Goal: Task Accomplishment & Management: Complete application form

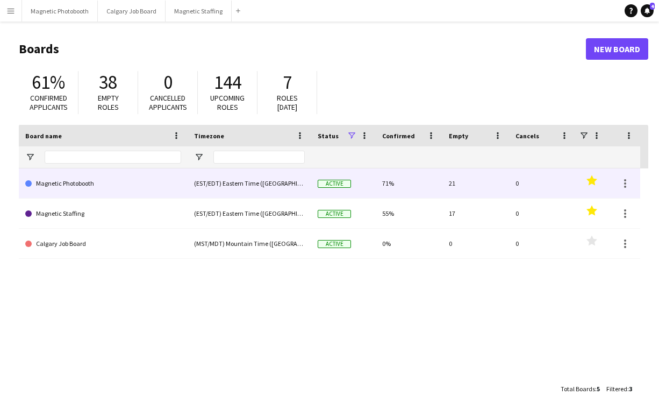
click at [70, 183] on link "Magnetic Photobooth" at bounding box center [103, 183] width 156 height 30
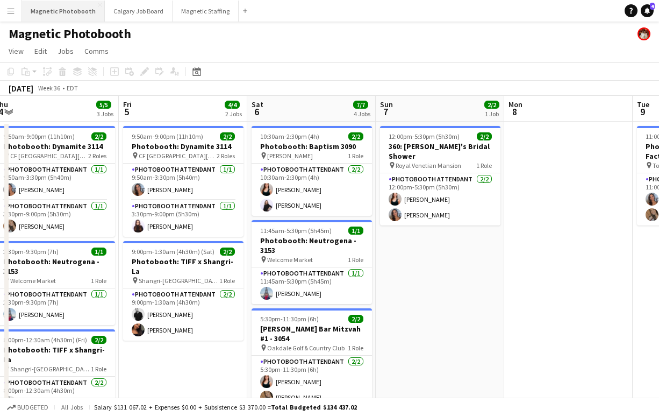
click at [46, 17] on button "Magnetic Photobooth Close" at bounding box center [63, 11] width 83 height 21
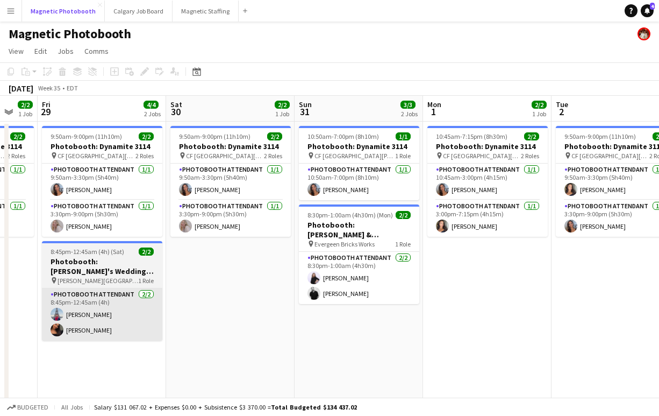
scroll to position [0, 348]
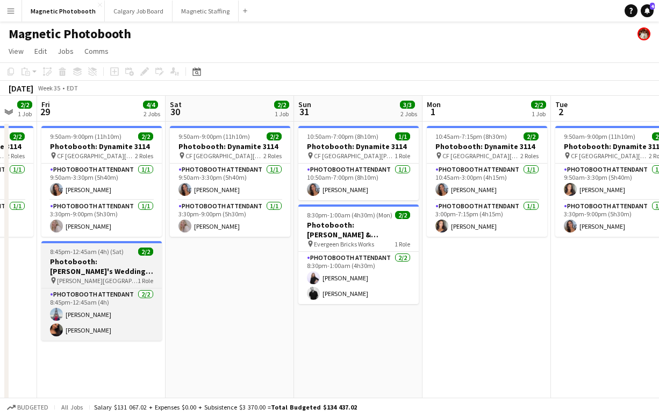
click at [139, 260] on h3 "Photobooth: [PERSON_NAME]'s Wedding (3134)" at bounding box center [101, 265] width 120 height 19
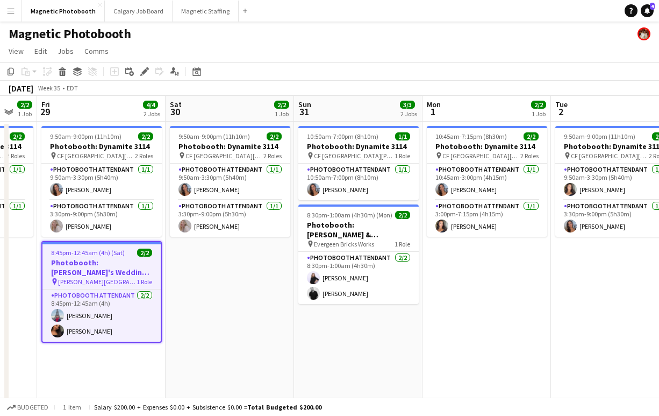
click at [252, 265] on app-date-cell "9:50am-9:00pm (11h10m) 2/2 Photobooth: Dynamite 3114 pin [GEOGRAPHIC_DATA][PERS…" at bounding box center [230, 310] width 129 height 377
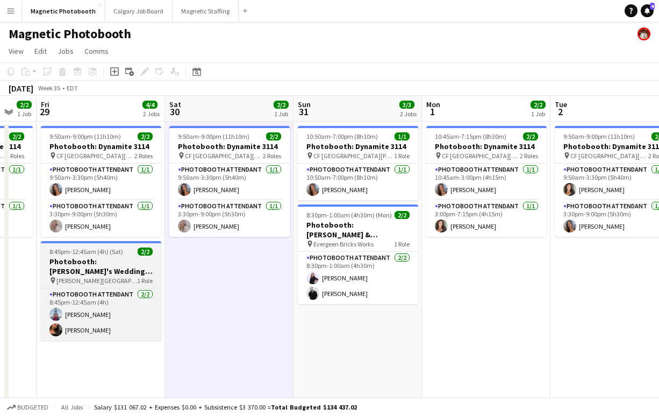
click at [96, 262] on h3 "Photobooth: [PERSON_NAME]'s Wedding (3134)" at bounding box center [101, 265] width 120 height 19
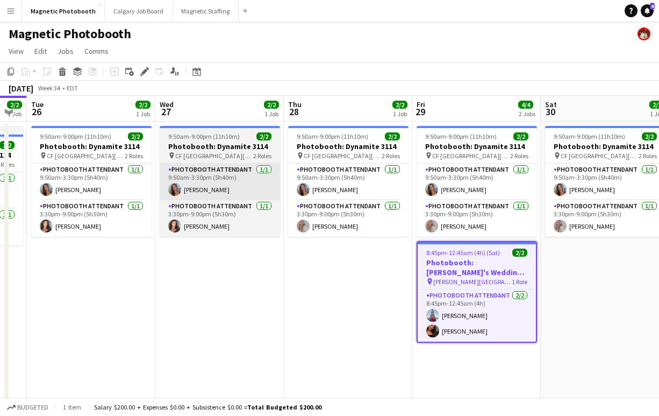
scroll to position [0, 494]
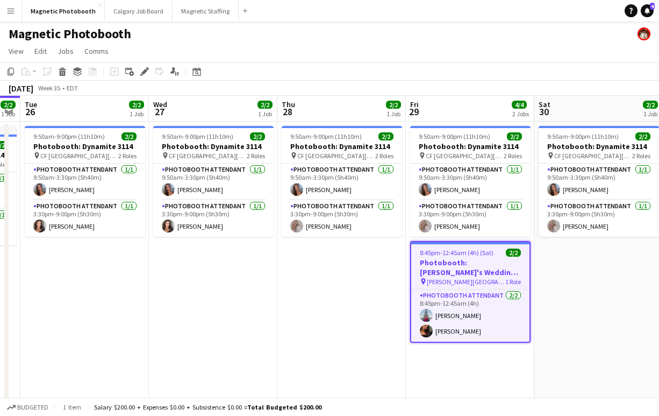
click at [327, 261] on app-date-cell "9:50am-9:00pm (11h10m) 2/2 Photobooth: Dynamite 3114 pin [GEOGRAPHIC_DATA][PERS…" at bounding box center [341, 334] width 129 height 424
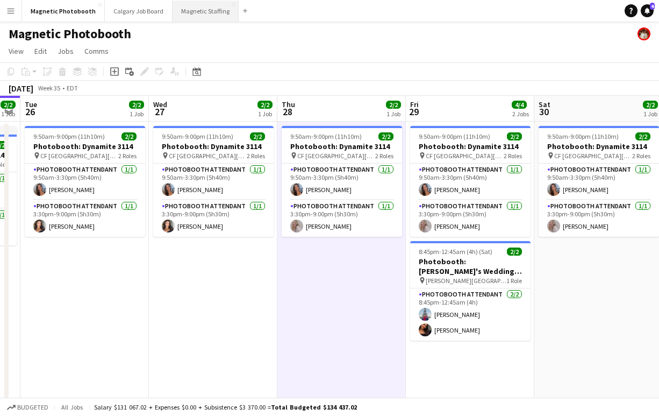
click at [203, 5] on button "Magnetic Staffing Close" at bounding box center [206, 11] width 66 height 21
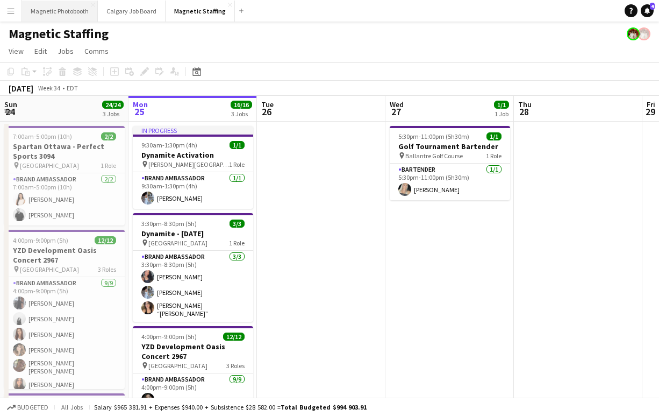
click at [59, 15] on button "Magnetic Photobooth Close" at bounding box center [60, 11] width 76 height 21
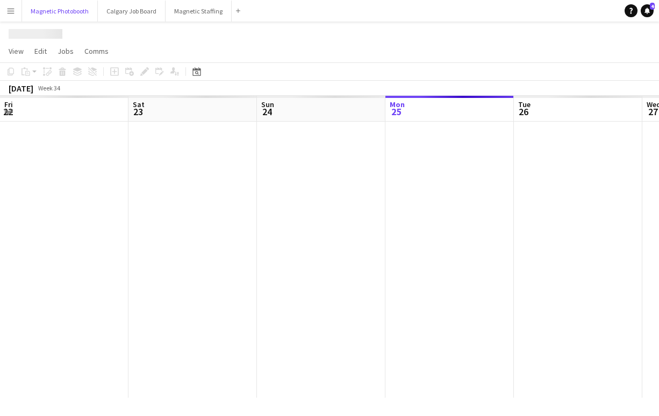
scroll to position [0, 257]
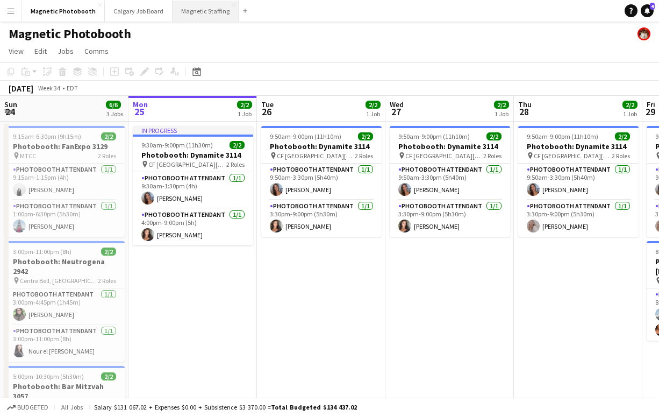
click at [194, 17] on button "Magnetic Staffing Close" at bounding box center [206, 11] width 66 height 21
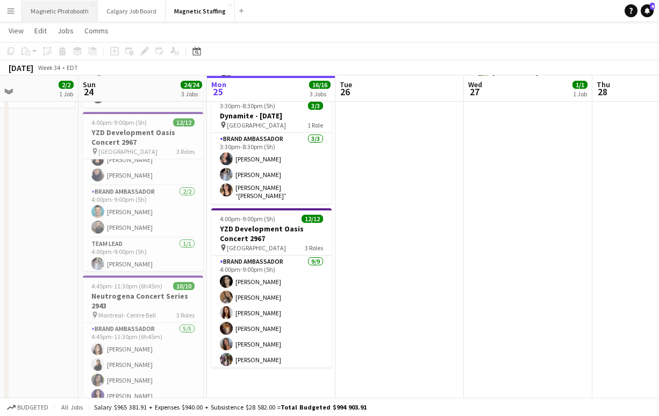
click at [55, 13] on button "Magnetic Photobooth Close" at bounding box center [60, 11] width 76 height 21
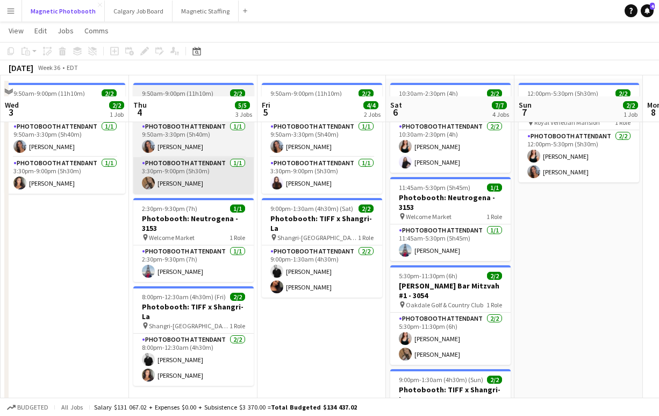
scroll to position [40, 0]
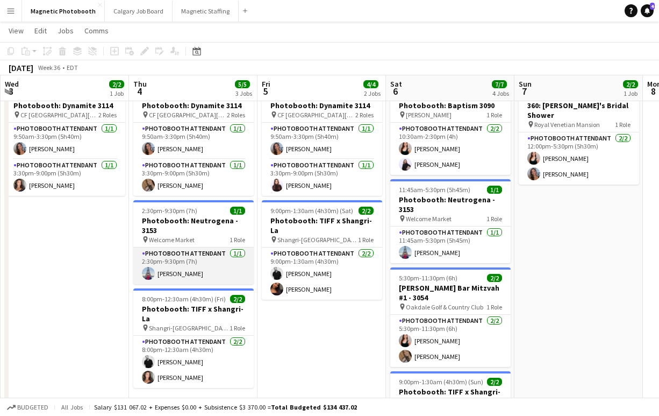
click at [201, 268] on app-card-role "Photobooth Attendant [DATE] 2:30pm-9:30pm (7h) [PERSON_NAME]" at bounding box center [193, 265] width 120 height 37
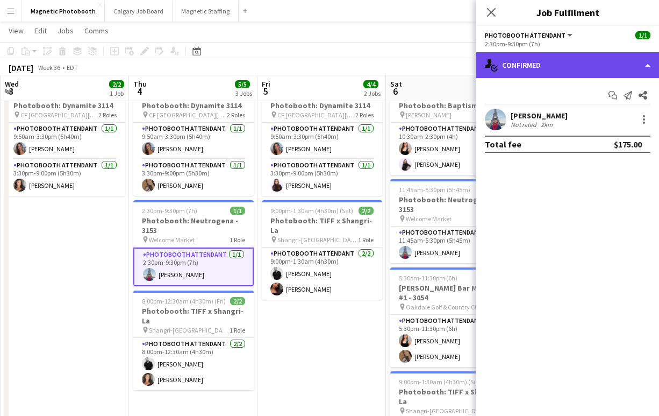
click at [550, 68] on div "single-neutral-actions-check-2 Confirmed" at bounding box center [567, 65] width 183 height 26
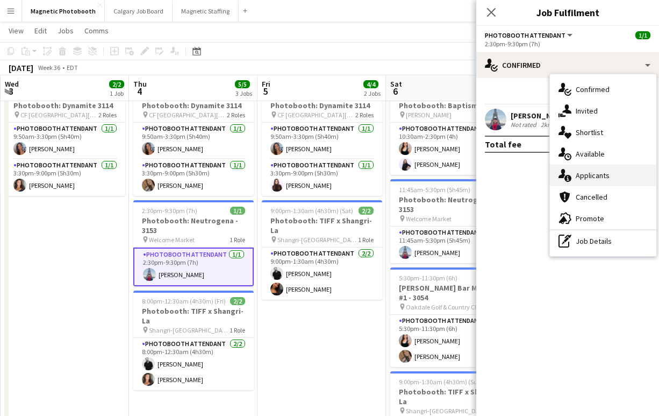
click at [602, 181] on div "single-neutral-actions-information Applicants" at bounding box center [603, 176] width 106 height 22
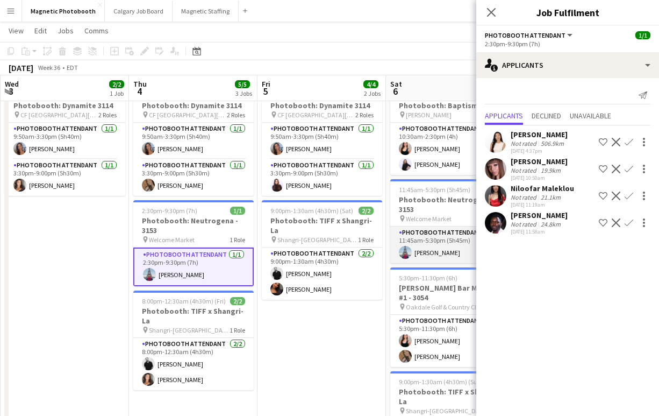
click at [426, 253] on app-card-role "Photobooth Attendant [DATE] 11:45am-5:30pm (5h45m) [PERSON_NAME]" at bounding box center [450, 244] width 120 height 37
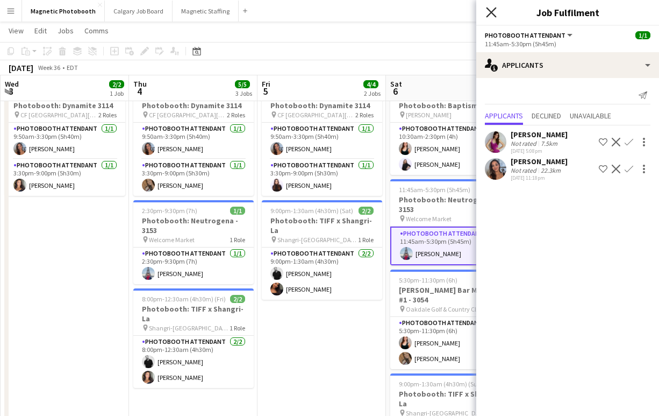
click at [491, 17] on icon "Close pop-in" at bounding box center [491, 12] width 10 height 10
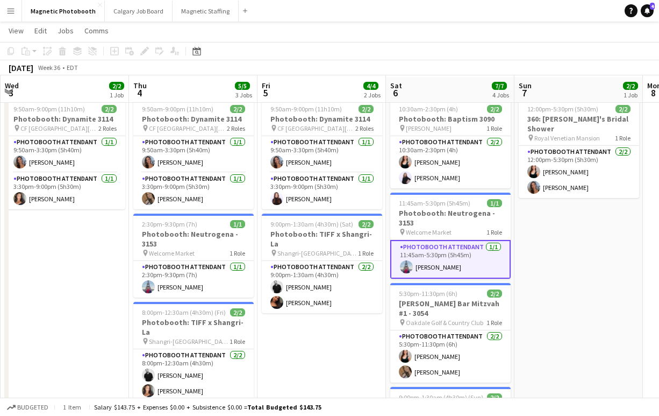
scroll to position [25, 0]
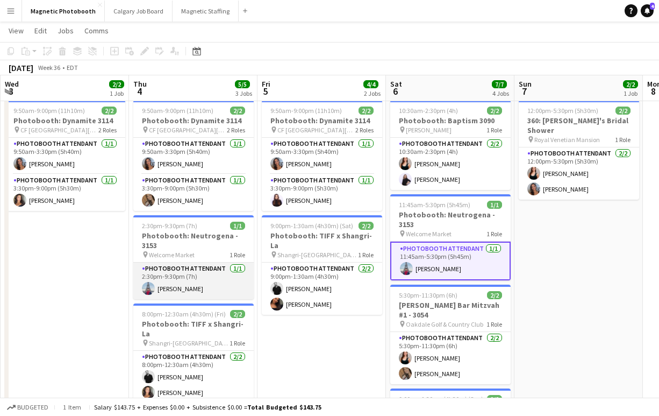
click at [165, 276] on app-card-role "Photobooth Attendant [DATE] 2:30pm-9:30pm (7h) [PERSON_NAME]" at bounding box center [193, 280] width 120 height 37
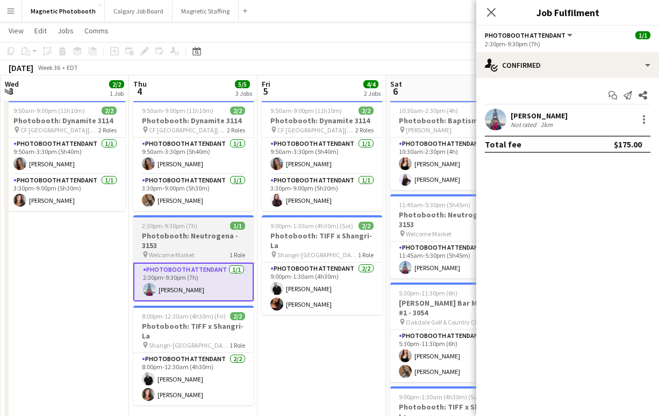
click at [186, 237] on h3 "Photobooth: Neutrogena - 3153" at bounding box center [193, 240] width 120 height 19
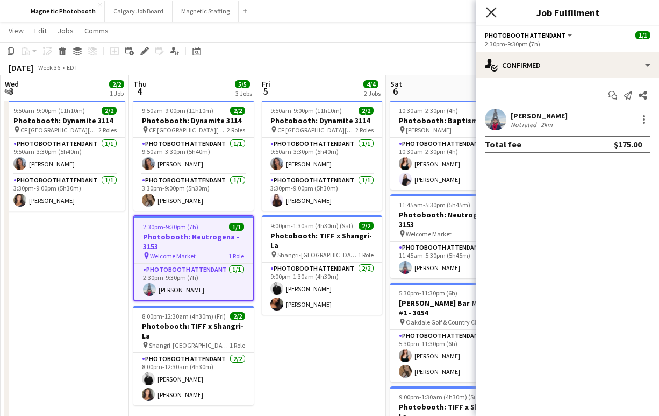
click at [492, 16] on icon "Close pop-in" at bounding box center [491, 12] width 10 height 10
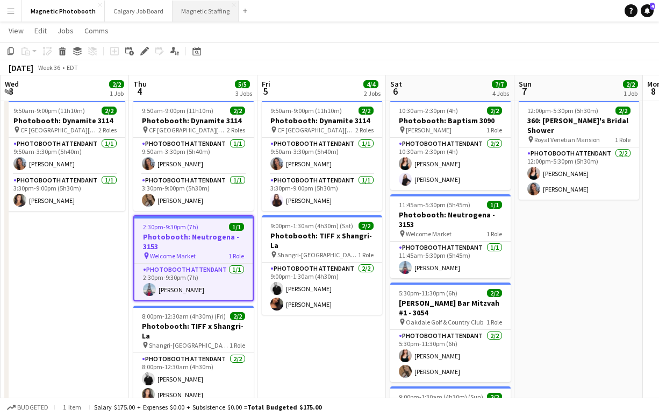
click at [201, 12] on button "Magnetic Staffing Close" at bounding box center [206, 11] width 66 height 21
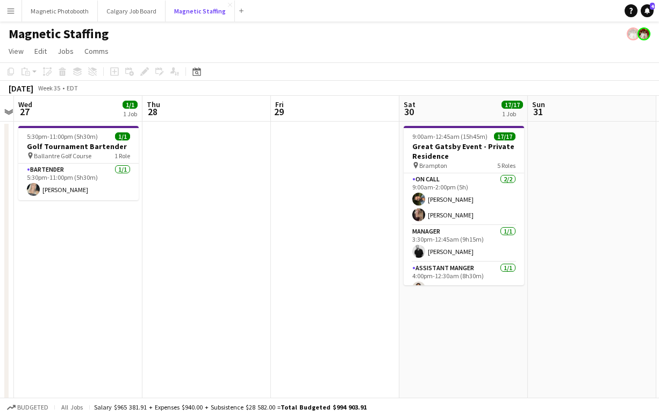
scroll to position [0, 460]
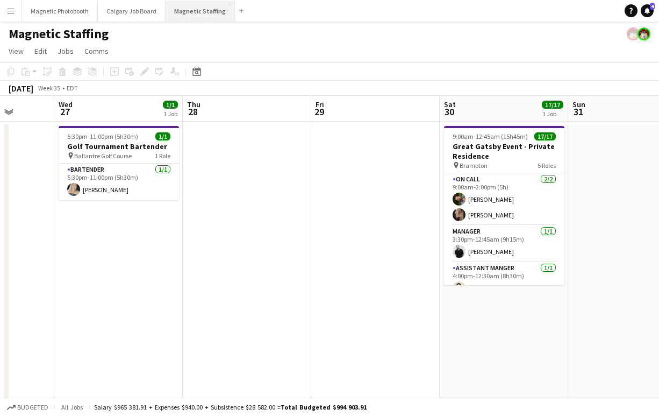
click at [195, 8] on button "Magnetic Staffing Close" at bounding box center [200, 11] width 69 height 21
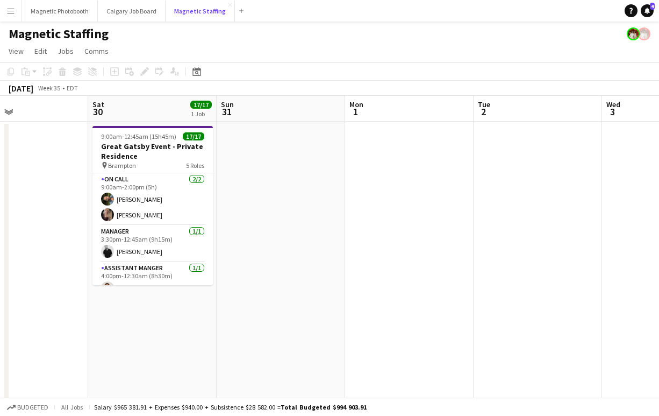
scroll to position [0, 322]
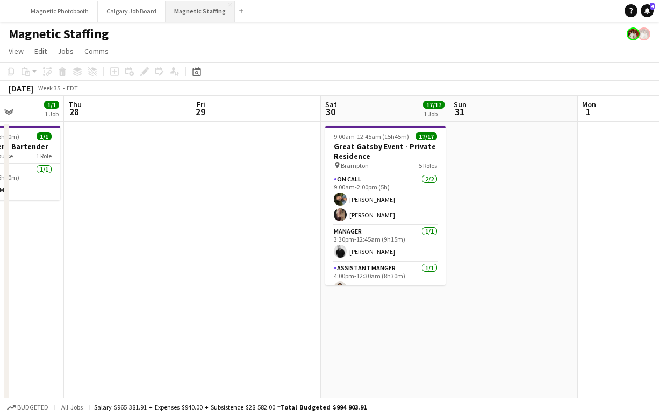
click at [193, 13] on button "Magnetic Staffing Close" at bounding box center [200, 11] width 69 height 21
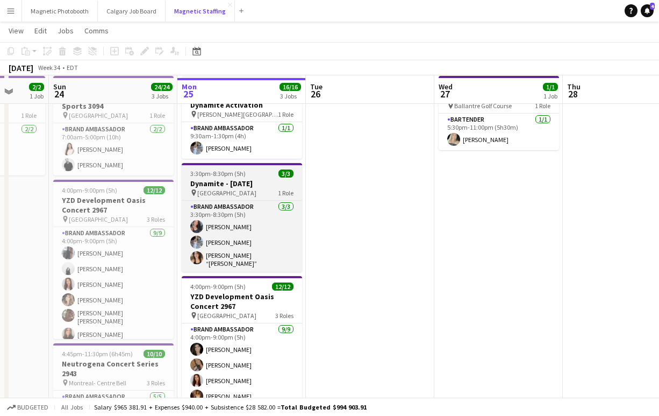
scroll to position [53, 0]
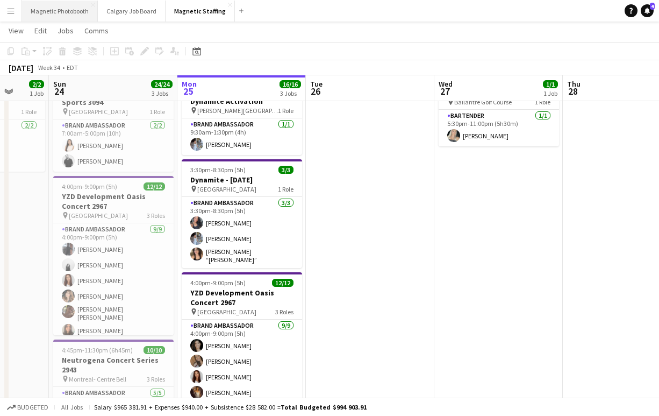
click at [42, 16] on button "Magnetic Photobooth Close" at bounding box center [60, 11] width 76 height 21
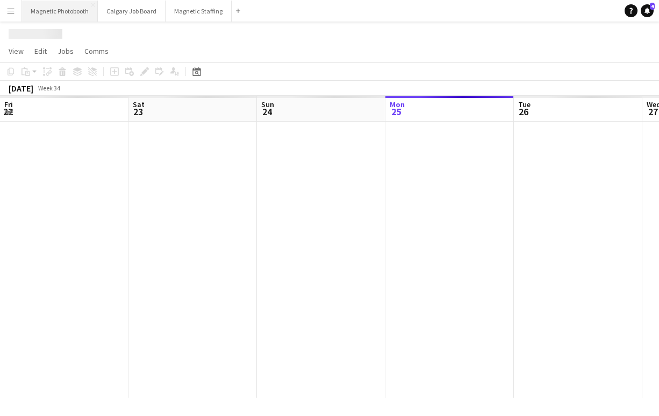
scroll to position [0, 257]
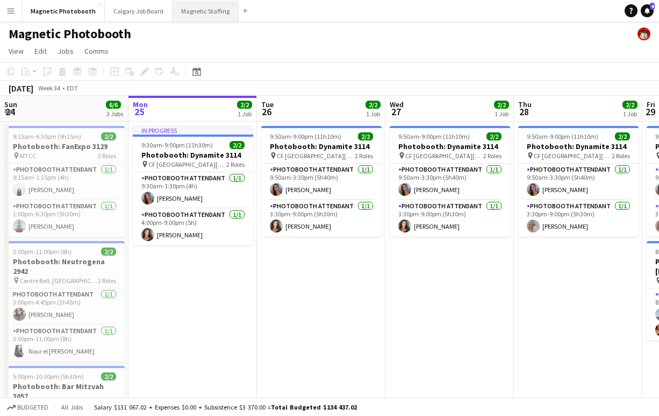
click at [192, 15] on button "Magnetic Staffing Close" at bounding box center [206, 11] width 66 height 21
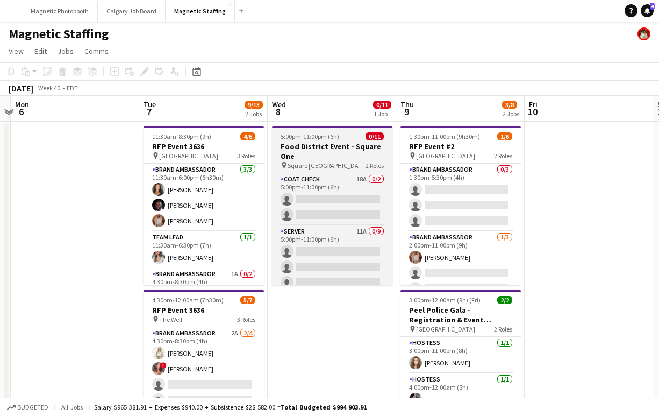
click at [309, 151] on h3 "Food District Event - Square One" at bounding box center [332, 150] width 120 height 19
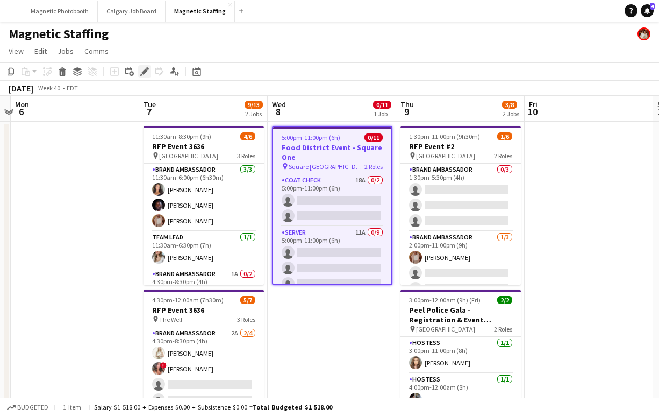
click at [148, 73] on icon "Edit" at bounding box center [144, 71] width 9 height 9
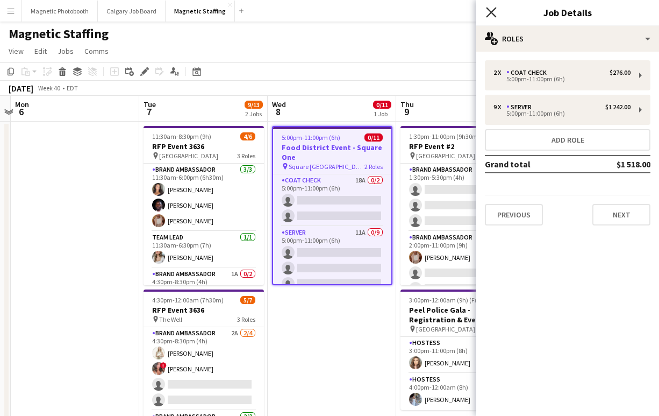
click at [496, 12] on icon "Close pop-in" at bounding box center [491, 12] width 10 height 10
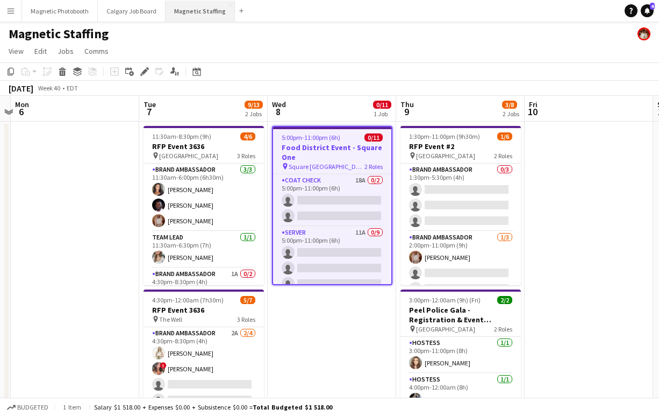
click at [184, 11] on button "Magnetic Staffing Close" at bounding box center [200, 11] width 69 height 21
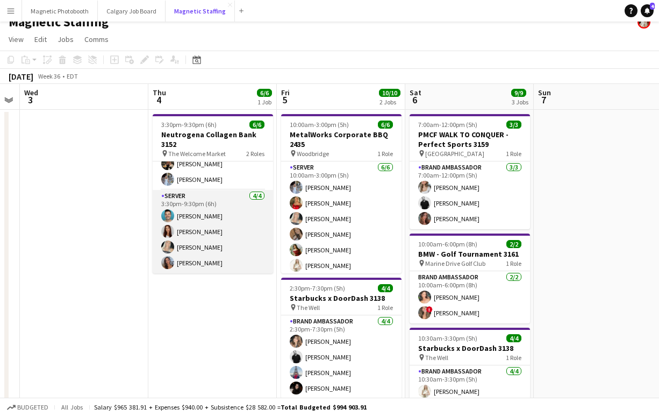
scroll to position [19, 0]
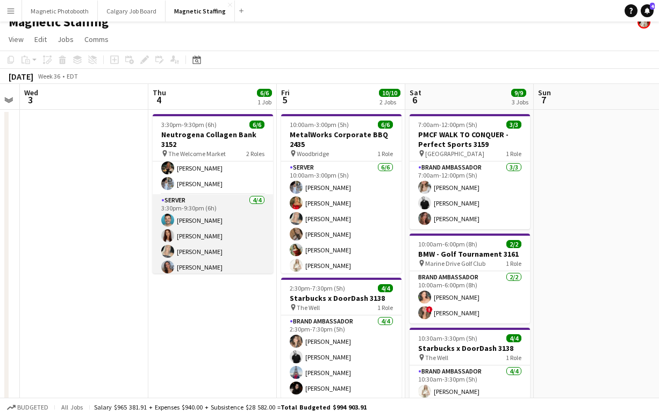
click at [217, 244] on app-card-role "Server [DATE] 3:30pm-9:30pm (6h) [PERSON_NAME] [PERSON_NAME] [PERSON_NAME] [PER…" at bounding box center [213, 235] width 120 height 83
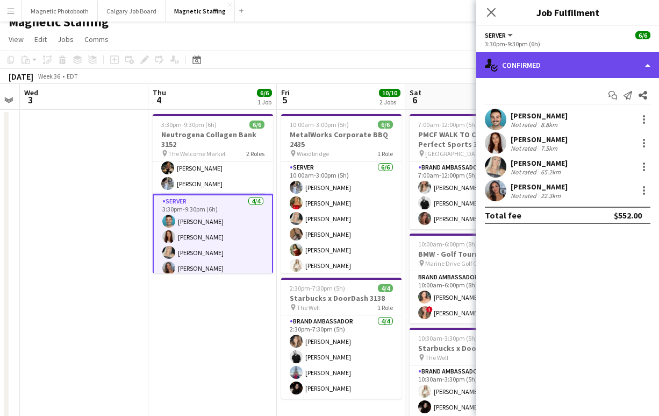
click at [561, 69] on div "single-neutral-actions-check-2 Confirmed" at bounding box center [567, 65] width 183 height 26
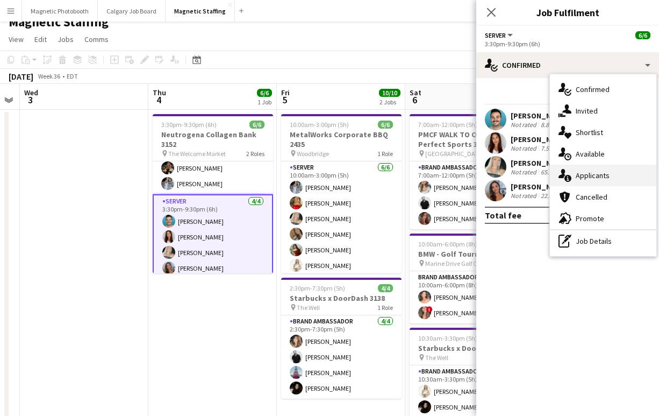
click at [595, 177] on div "single-neutral-actions-information Applicants" at bounding box center [603, 176] width 106 height 22
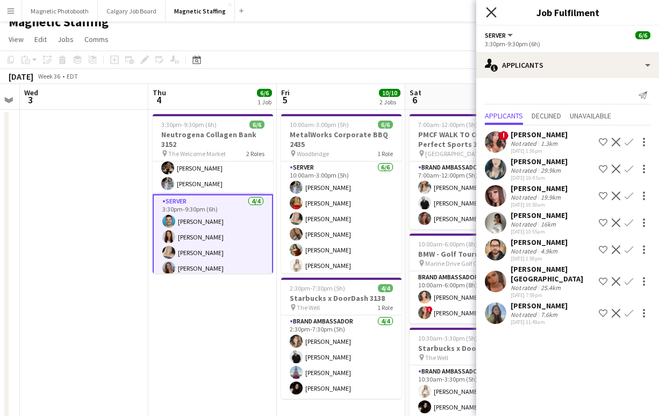
click at [491, 12] on icon at bounding box center [491, 12] width 10 height 10
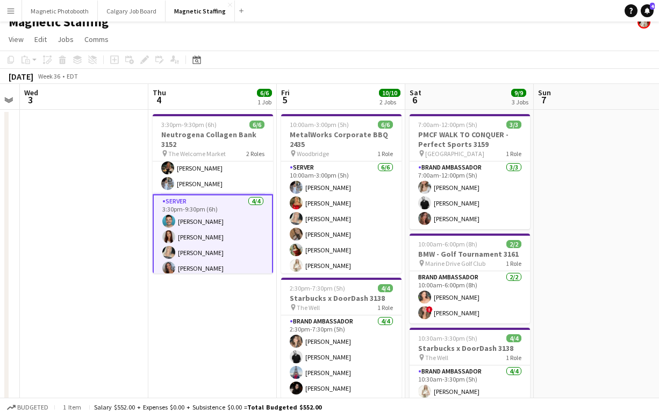
click at [81, 294] on app-date-cell at bounding box center [84, 336] width 129 height 453
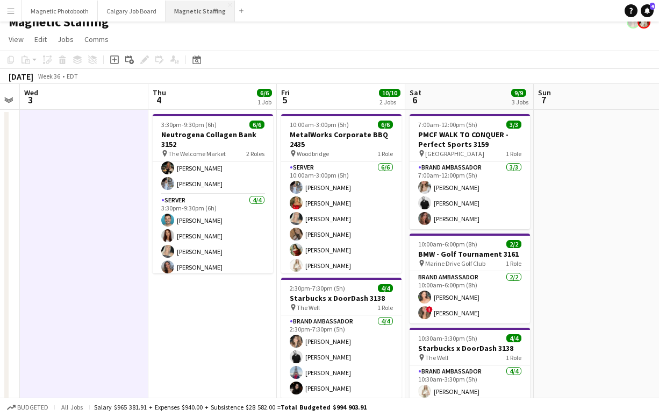
click at [197, 15] on button "Magnetic Staffing Close" at bounding box center [200, 11] width 69 height 21
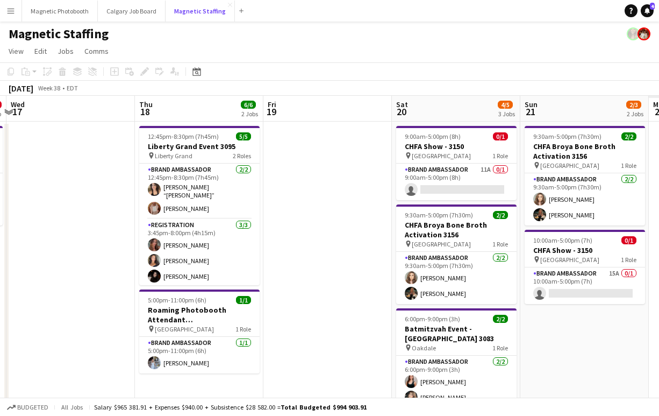
scroll to position [0, 472]
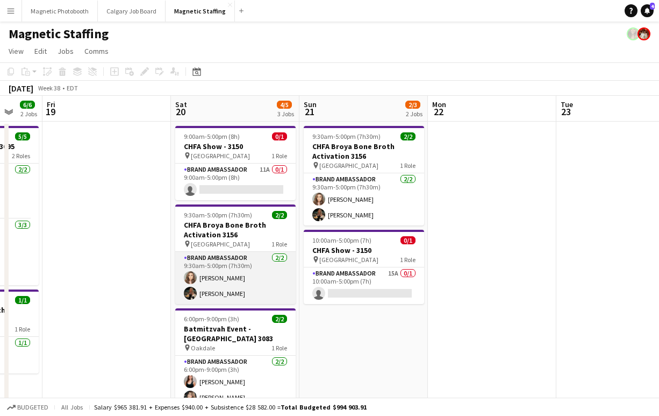
click at [239, 282] on app-card-role "Brand Ambassador [DATE] 9:30am-5:00pm (7h30m) [PERSON_NAME] [PERSON_NAME]" at bounding box center [235, 278] width 120 height 52
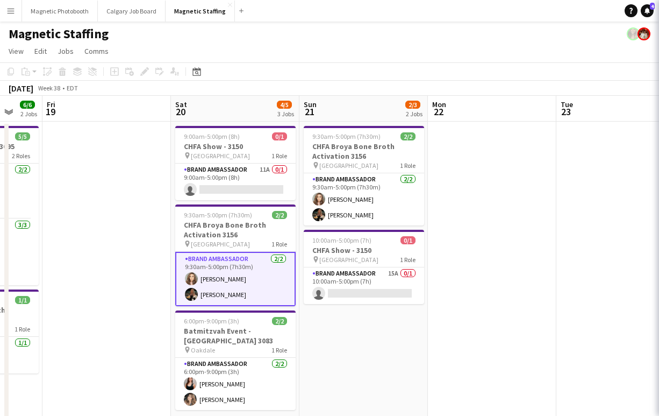
scroll to position [0, 471]
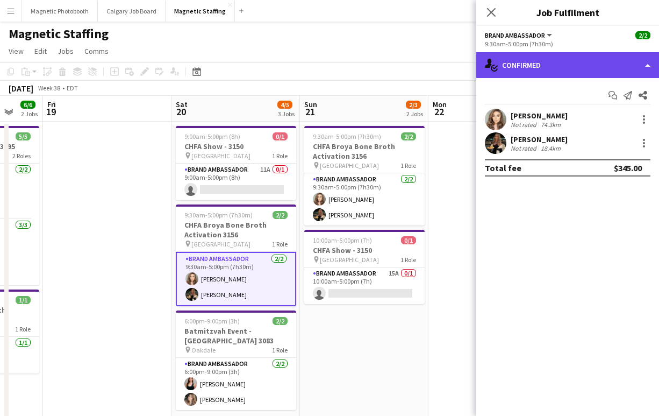
click at [568, 70] on div "single-neutral-actions-check-2 Confirmed" at bounding box center [567, 65] width 183 height 26
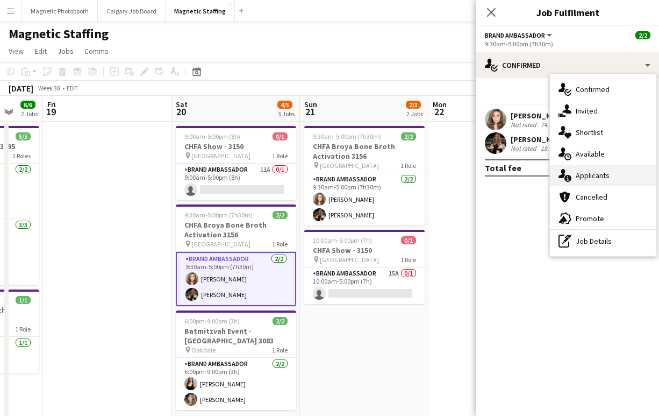
click at [598, 167] on div "single-neutral-actions-information Applicants" at bounding box center [603, 176] width 106 height 22
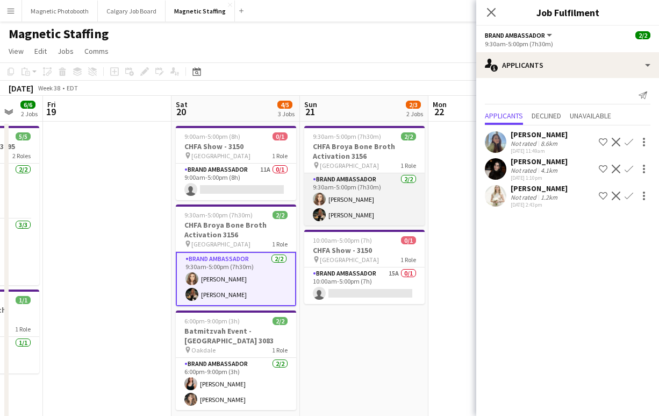
click at [386, 202] on app-card-role "Brand Ambassador [DATE] 9:30am-5:00pm (7h30m) [PERSON_NAME] [PERSON_NAME]" at bounding box center [364, 199] width 120 height 52
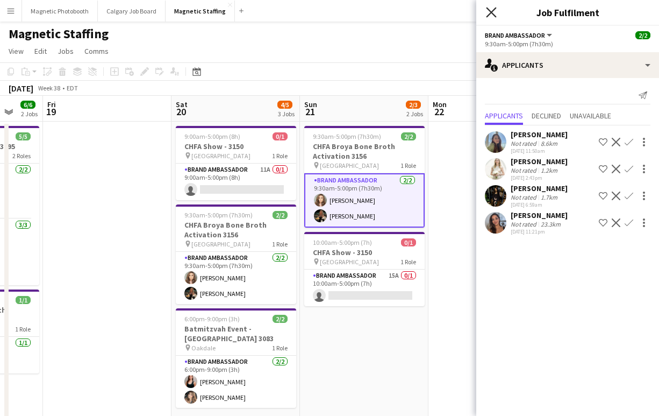
click at [494, 13] on icon "Close pop-in" at bounding box center [491, 12] width 10 height 10
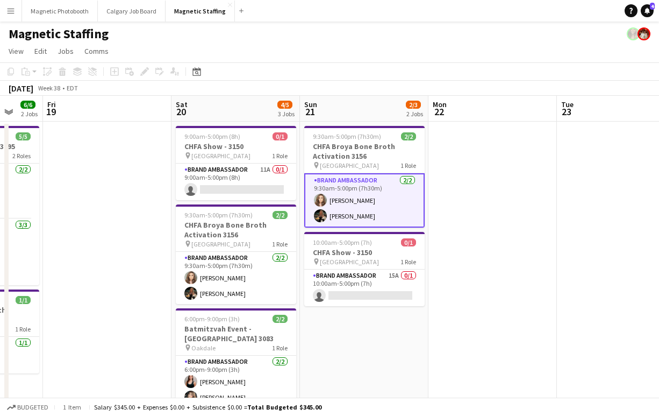
click at [8, 13] on app-icon "Menu" at bounding box center [10, 10] width 9 height 9
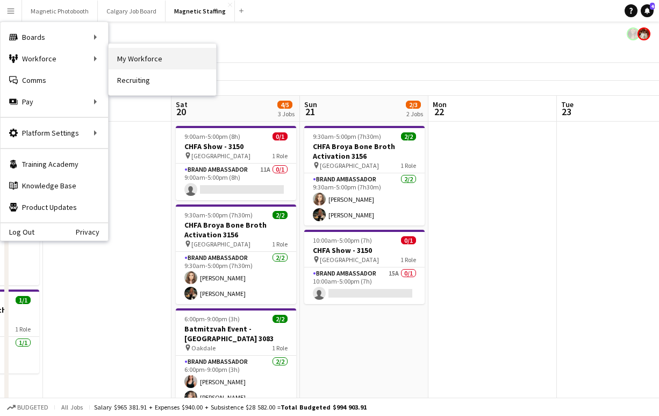
click at [170, 65] on link "My Workforce" at bounding box center [163, 59] width 108 height 22
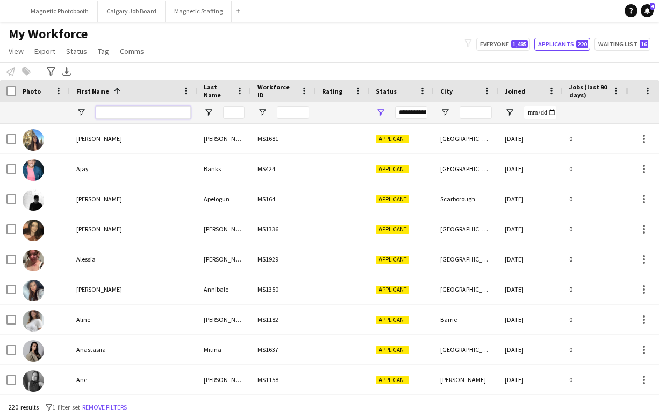
click at [130, 110] on input "First Name Filter Input" at bounding box center [143, 112] width 95 height 13
type input "***"
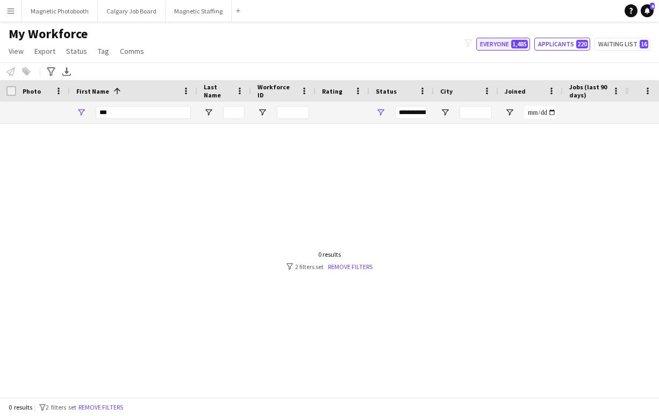
click at [481, 46] on button "Everyone 1,485" at bounding box center [503, 44] width 54 height 13
type input "**********"
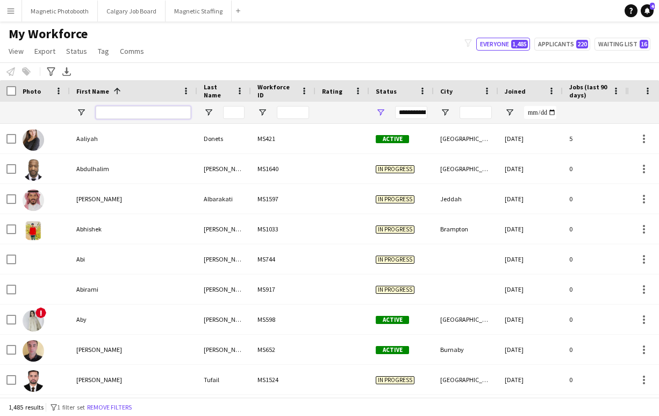
click at [138, 113] on input "First Name Filter Input" at bounding box center [143, 112] width 95 height 13
type input "***"
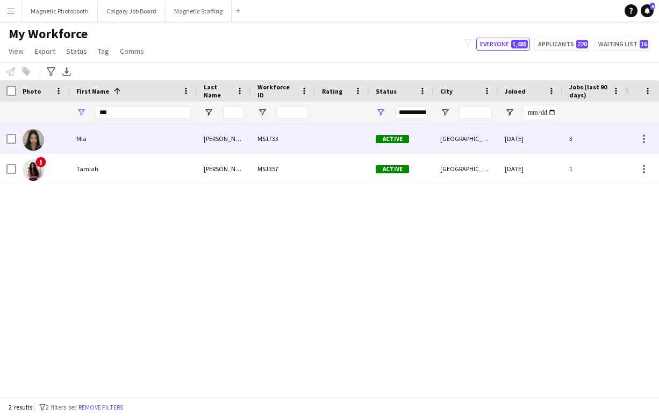
click at [108, 133] on div "Mia" at bounding box center [133, 139] width 127 height 30
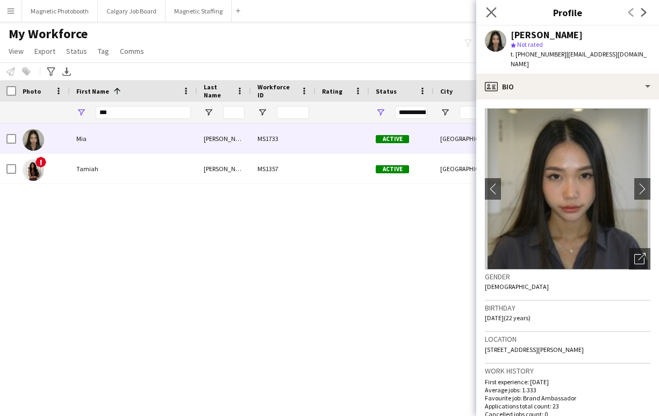
click at [493, 7] on app-icon "Close pop-in" at bounding box center [492, 13] width 16 height 16
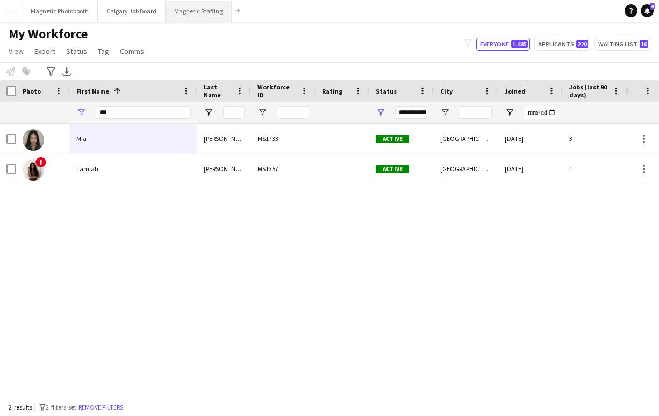
click at [206, 13] on button "Magnetic Staffing Close" at bounding box center [199, 11] width 66 height 21
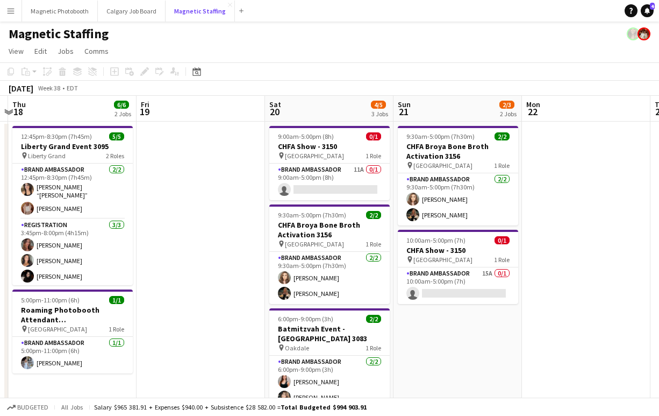
scroll to position [0, 445]
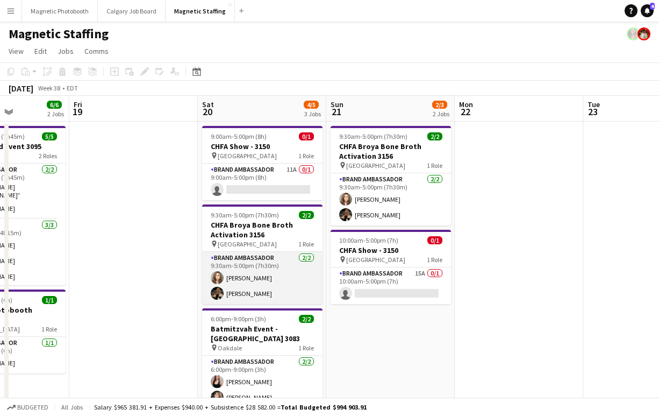
click at [270, 279] on app-card-role "Brand Ambassador [DATE] 9:30am-5:00pm (7h30m) [PERSON_NAME] [PERSON_NAME]" at bounding box center [262, 278] width 120 height 52
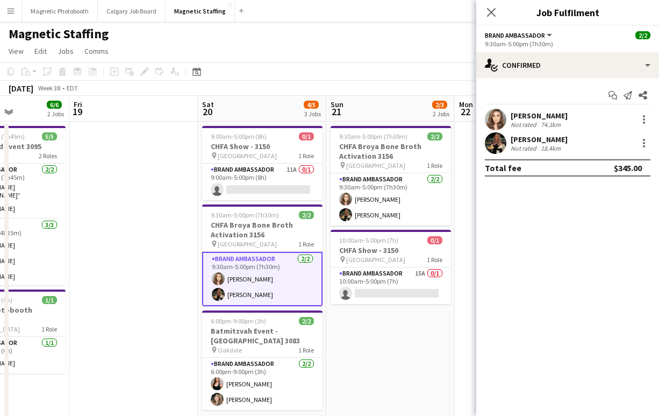
drag, startPoint x: 561, startPoint y: 116, endPoint x: 509, endPoint y: 113, distance: 52.2
click at [509, 113] on div "[PERSON_NAME] Not rated 74.3km" at bounding box center [567, 120] width 183 height 22
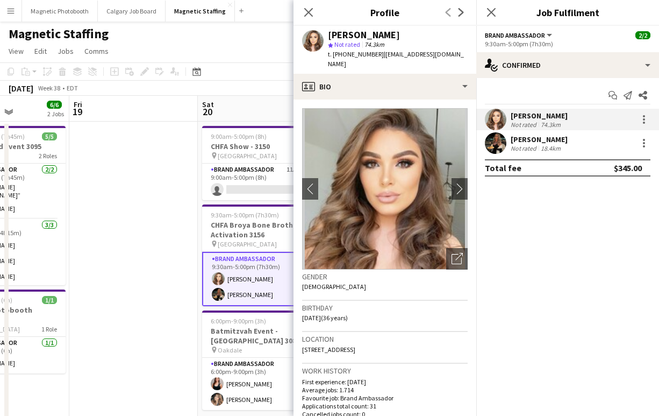
click at [598, 139] on div "[PERSON_NAME] Not rated 18.4km" at bounding box center [567, 143] width 183 height 22
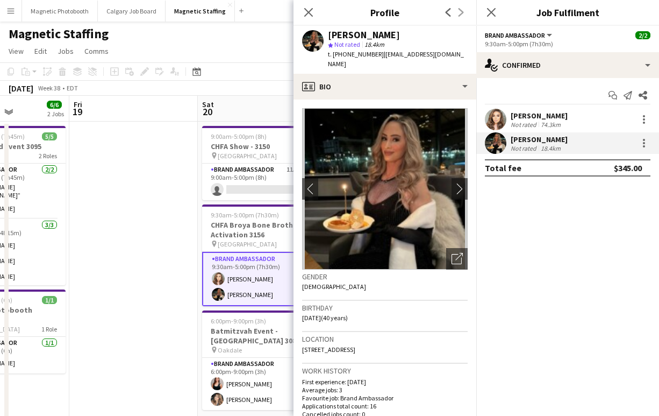
click at [521, 242] on mat-expansion-panel "check Confirmed Start chat Send notification Share [PERSON_NAME] Not rated 74.3…" at bounding box center [567, 247] width 183 height 338
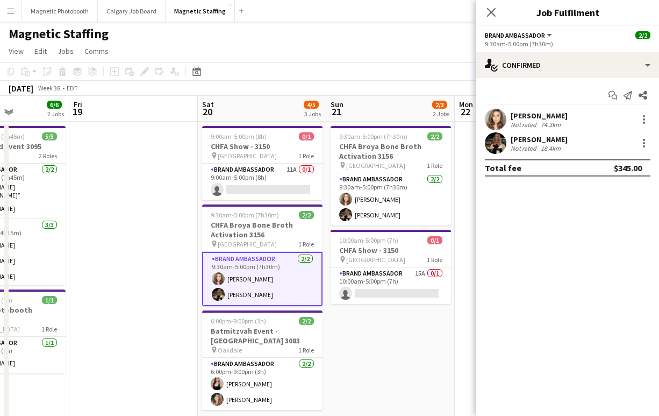
drag, startPoint x: 562, startPoint y: 139, endPoint x: 508, endPoint y: 117, distance: 59.1
click at [508, 117] on div "[PERSON_NAME] Not rated 74.3[PERSON_NAME] Not rated 18.4km" at bounding box center [567, 131] width 183 height 45
copy div "[PERSON_NAME] Not rated 74.3[PERSON_NAME]"
click at [497, 8] on app-icon "Close pop-in" at bounding box center [492, 13] width 16 height 16
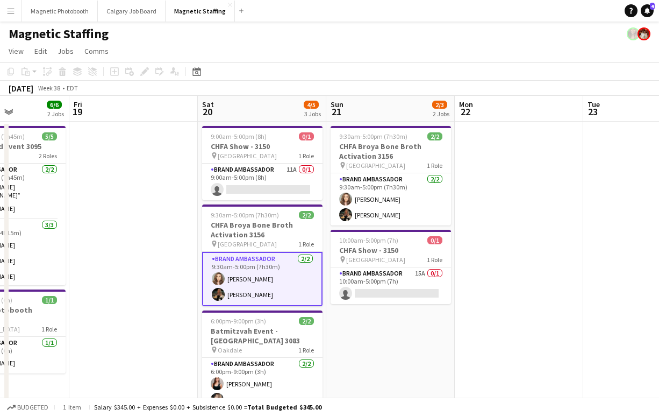
click at [250, 295] on app-card-role "Brand Ambassador [DATE] 9:30am-5:00pm (7h30m) [PERSON_NAME] [PERSON_NAME]" at bounding box center [262, 279] width 120 height 54
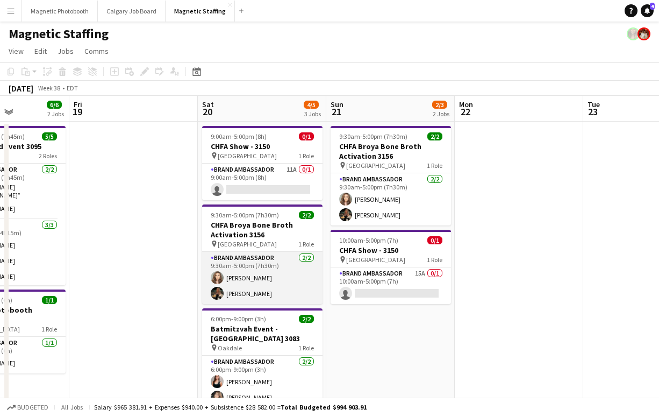
click at [227, 296] on app-card-role "Brand Ambassador [DATE] 9:30am-5:00pm (7h30m) [PERSON_NAME] [PERSON_NAME]" at bounding box center [262, 278] width 120 height 52
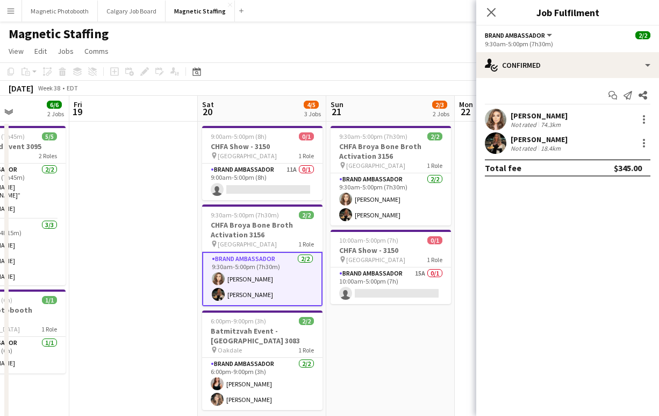
click at [547, 145] on div "18.4km" at bounding box center [551, 148] width 24 height 8
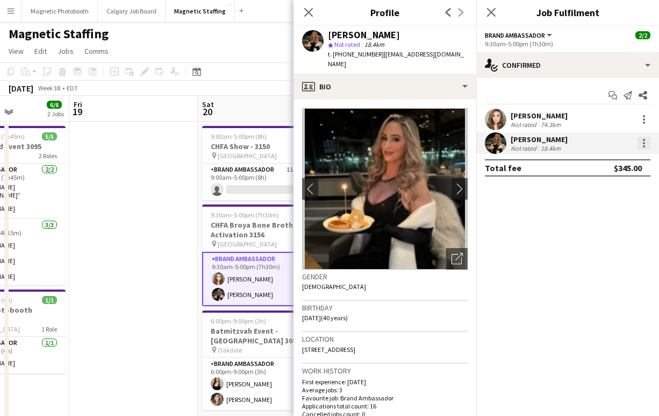
click at [641, 139] on div at bounding box center [644, 143] width 13 height 13
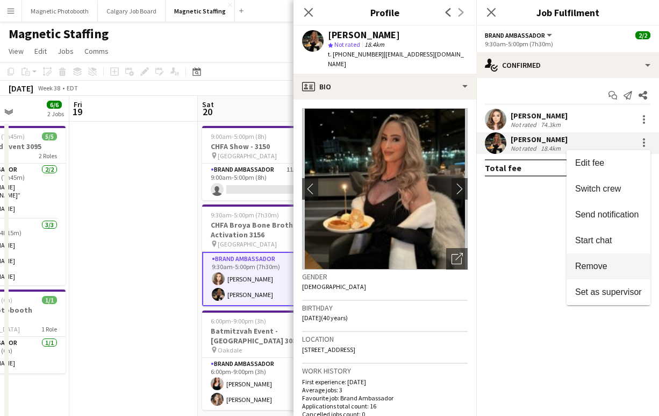
click at [603, 262] on span "Remove" at bounding box center [591, 265] width 32 height 9
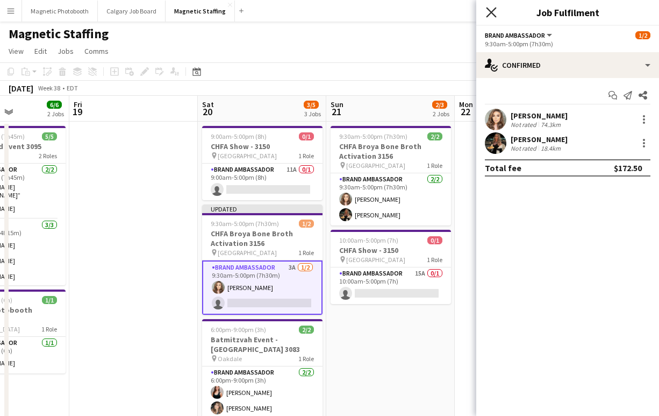
click at [494, 10] on icon "Close pop-in" at bounding box center [491, 12] width 10 height 10
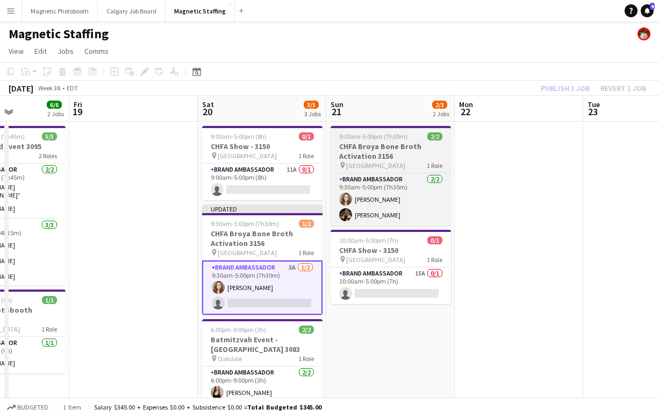
click at [401, 145] on h3 "CHFA Broya Bone Broth Activation 3156" at bounding box center [391, 150] width 120 height 19
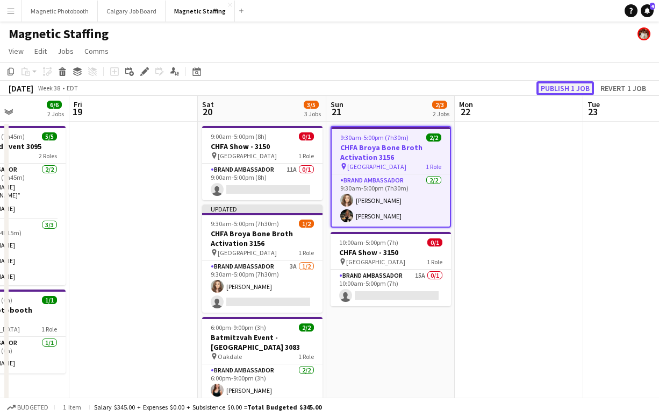
click at [555, 91] on button "Publish 1 job" at bounding box center [566, 88] width 58 height 14
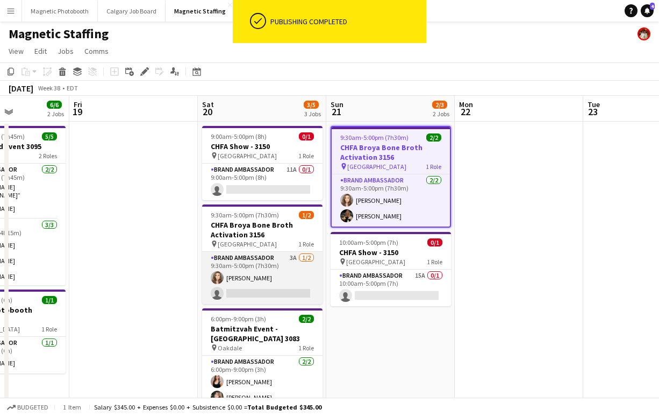
click at [255, 294] on app-card-role "Brand Ambassador 3A [DATE] 9:30am-5:00pm (7h30m) [PERSON_NAME] single-neutral-a…" at bounding box center [262, 278] width 120 height 52
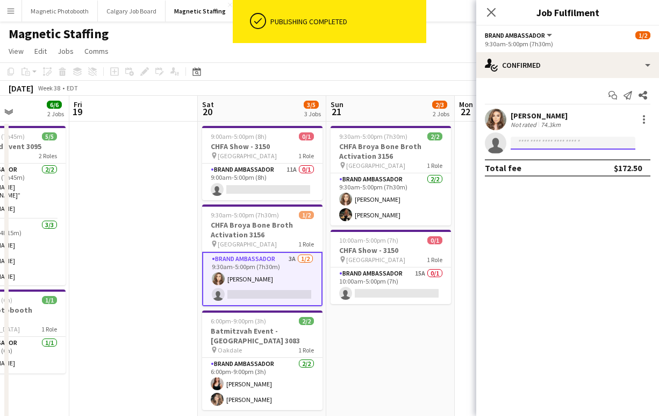
click at [525, 144] on input at bounding box center [573, 143] width 125 height 13
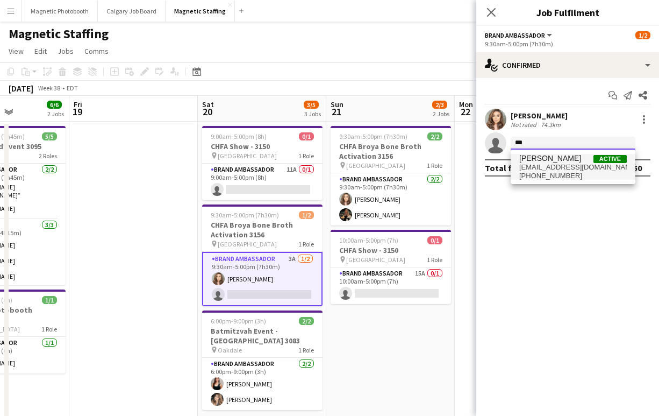
type input "***"
click at [543, 173] on span "[PHONE_NUMBER]" at bounding box center [573, 176] width 108 height 9
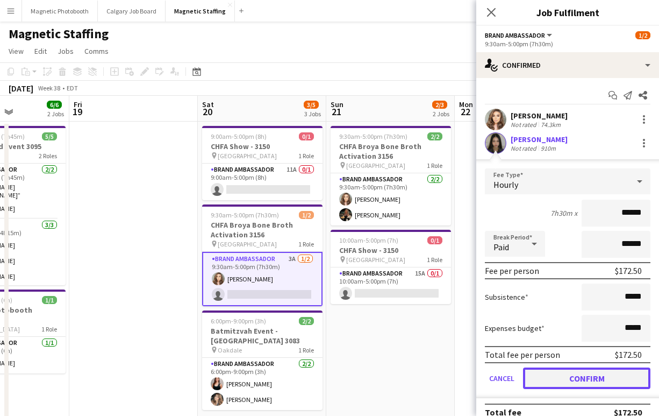
click at [561, 372] on button "Confirm" at bounding box center [586, 378] width 127 height 22
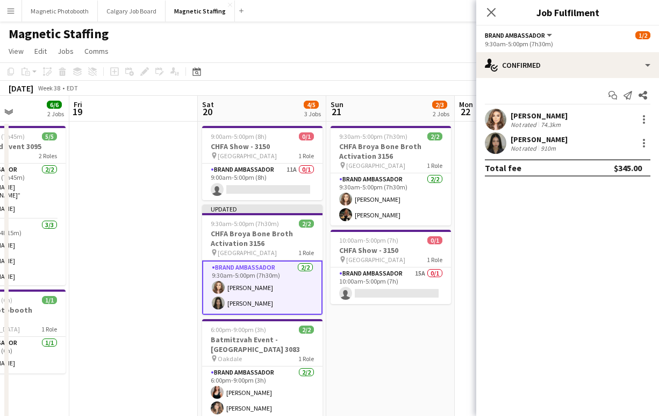
click at [492, 2] on div "Close pop-in" at bounding box center [491, 12] width 30 height 25
click at [492, 9] on icon "Close pop-in" at bounding box center [491, 12] width 10 height 10
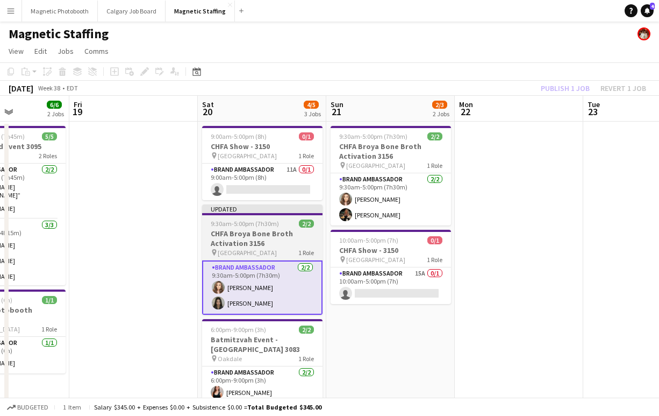
scroll to position [10, 0]
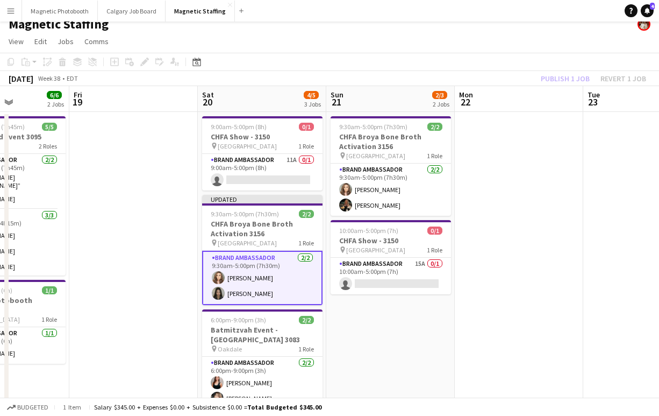
click at [231, 294] on app-card-role "Brand Ambassador [DATE] 9:30am-5:00pm (7h30m) [PERSON_NAME] [PERSON_NAME]" at bounding box center [262, 278] width 120 height 54
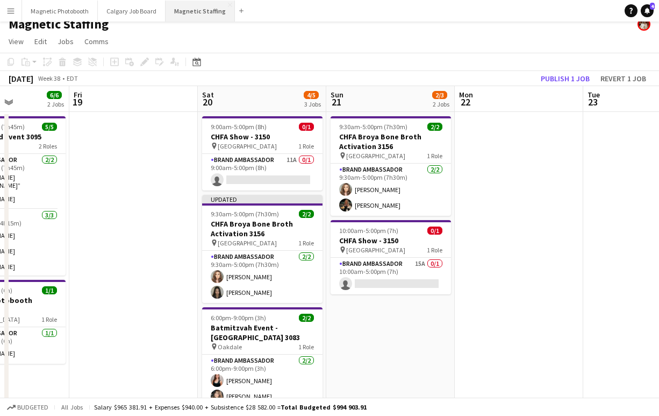
click at [195, 12] on button "Magnetic Staffing Close" at bounding box center [200, 11] width 69 height 21
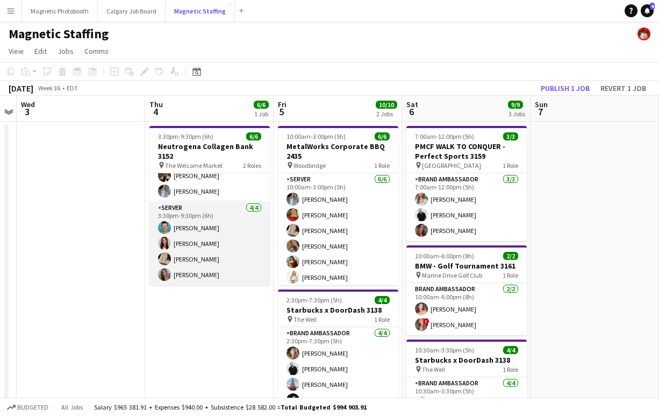
scroll to position [0, 0]
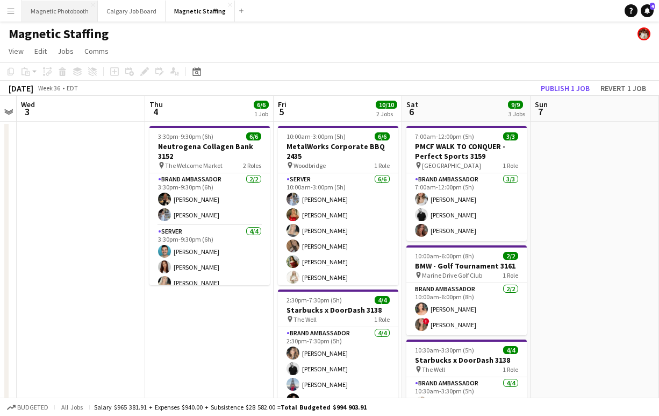
click at [69, 12] on button "Magnetic Photobooth Close" at bounding box center [60, 11] width 76 height 21
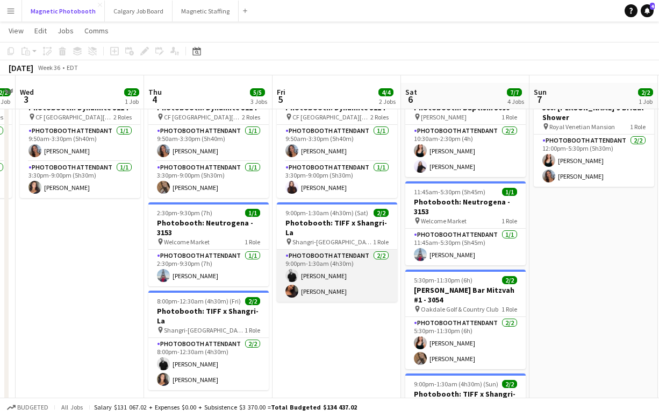
scroll to position [35, 0]
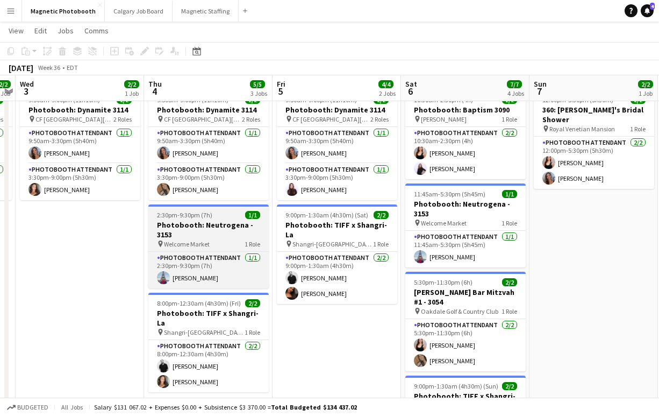
click at [186, 222] on h3 "Photobooth: Neutrogena - 3153" at bounding box center [208, 229] width 120 height 19
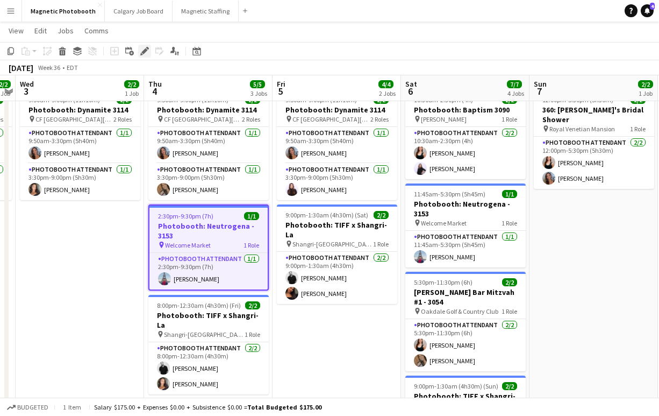
click at [146, 50] on icon at bounding box center [144, 51] width 6 height 6
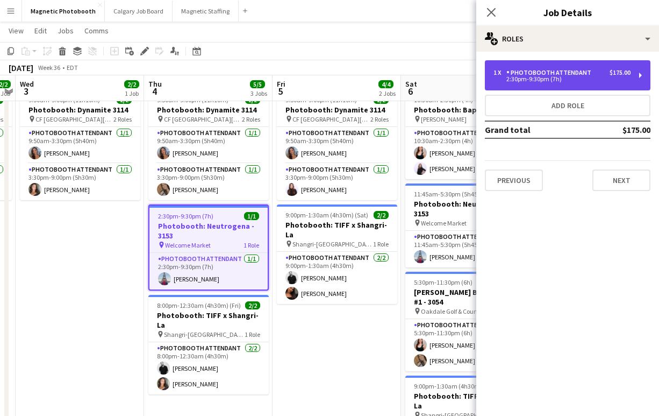
click at [530, 80] on div "2:30pm-9:30pm (7h)" at bounding box center [562, 78] width 137 height 5
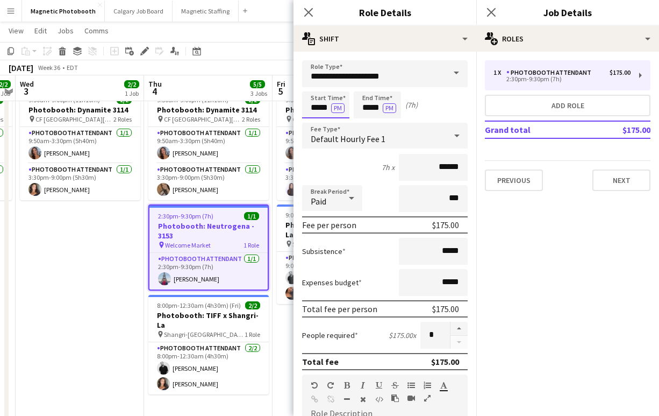
click at [318, 107] on input "*****" at bounding box center [325, 104] width 47 height 27
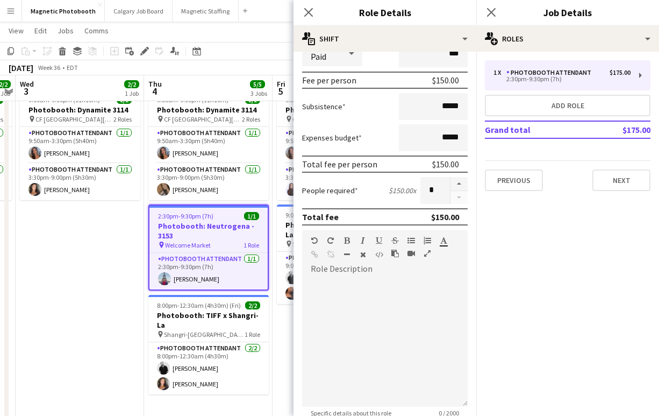
scroll to position [312, 0]
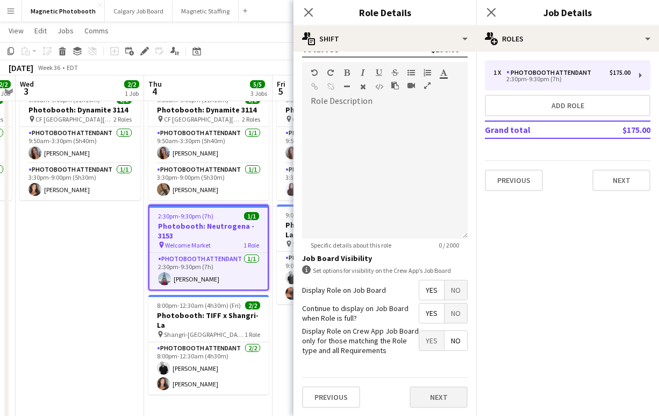
type input "*****"
click at [444, 394] on button "Next" at bounding box center [439, 397] width 58 height 22
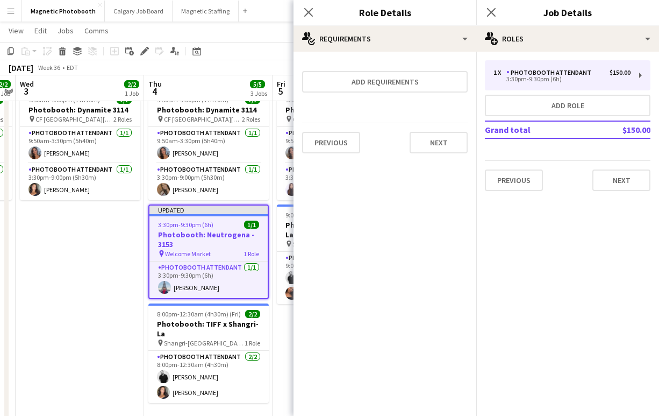
click at [499, 11] on div "Close pop-in" at bounding box center [491, 12] width 30 height 25
click at [491, 13] on icon at bounding box center [491, 12] width 10 height 10
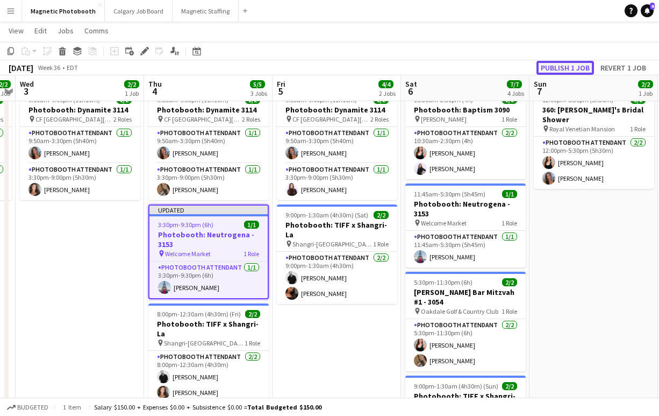
click at [567, 65] on button "Publish 1 job" at bounding box center [566, 68] width 58 height 14
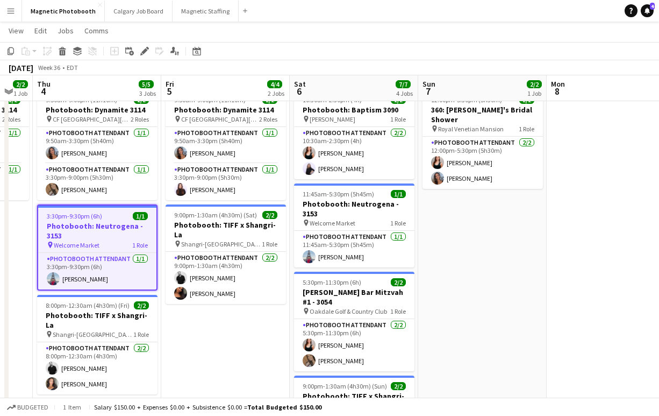
scroll to position [0, 355]
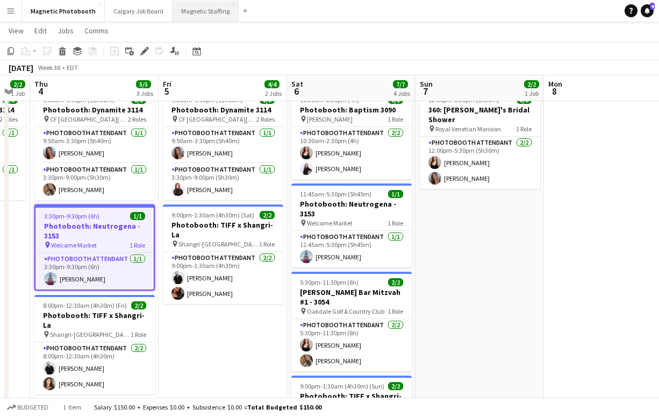
click at [205, 8] on button "Magnetic Staffing Close" at bounding box center [206, 11] width 66 height 21
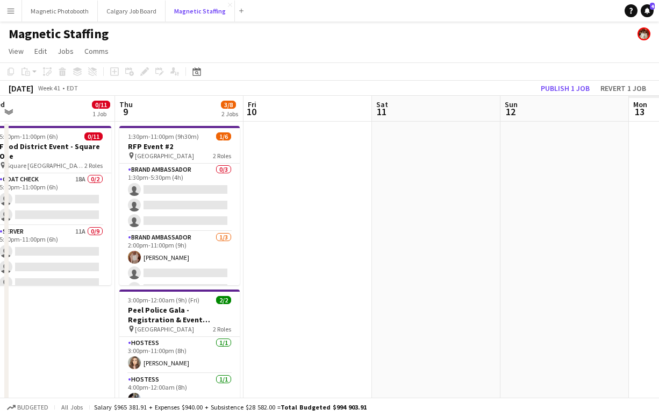
scroll to position [0, 343]
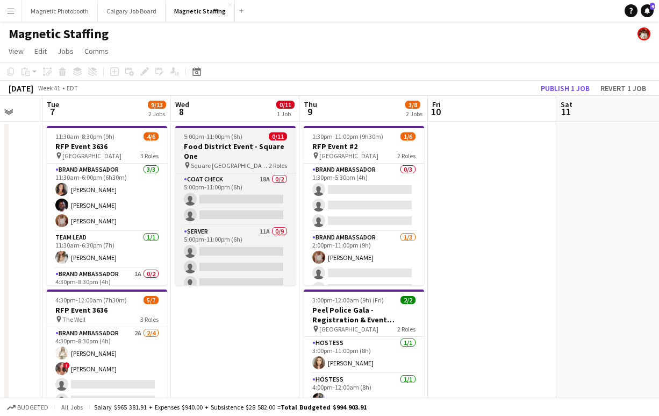
click at [201, 151] on h3 "Food District Event - Square One" at bounding box center [235, 150] width 120 height 19
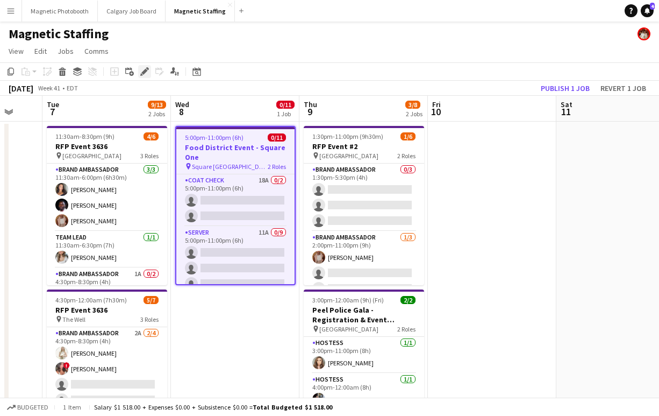
click at [146, 69] on icon at bounding box center [144, 72] width 6 height 6
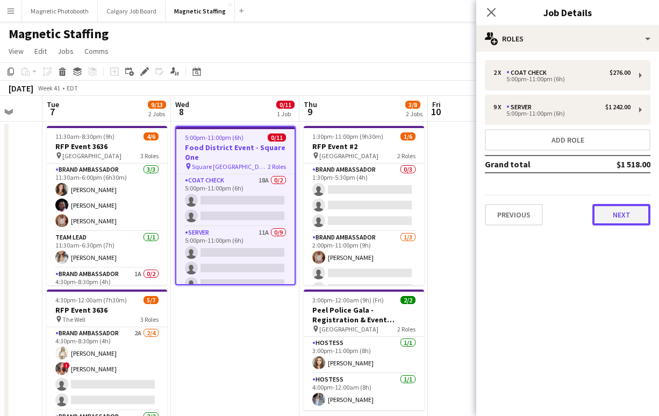
click at [611, 219] on button "Next" at bounding box center [622, 215] width 58 height 22
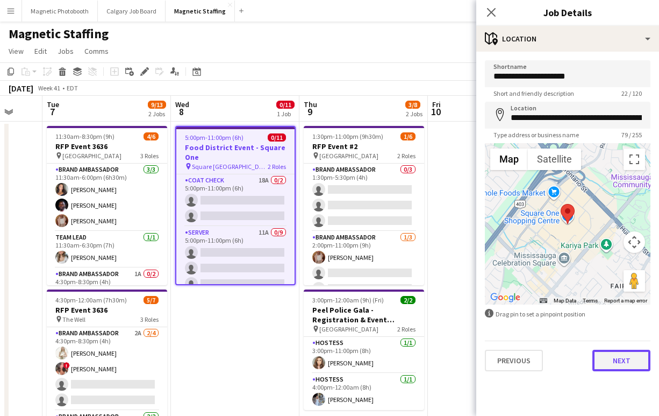
click at [611, 364] on button "Next" at bounding box center [622, 361] width 58 height 22
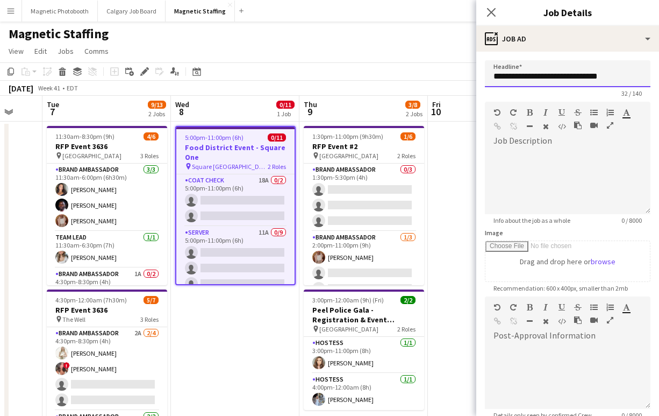
click at [617, 77] on input "**********" at bounding box center [568, 73] width 166 height 27
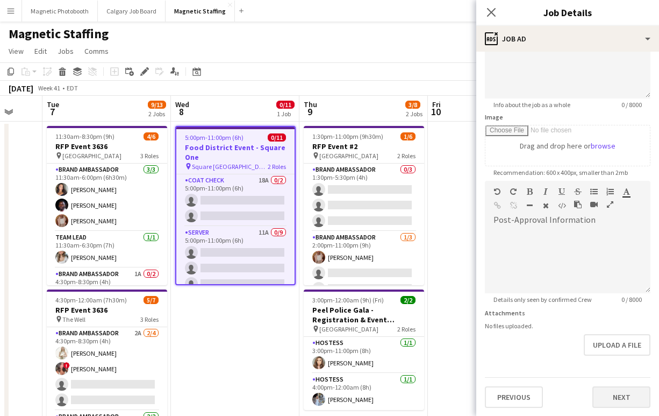
type input "**********"
click at [620, 386] on button "Next" at bounding box center [622, 397] width 58 height 22
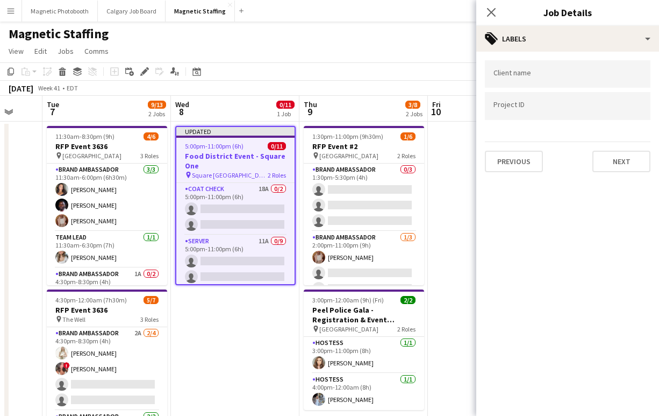
scroll to position [0, 0]
click at [627, 162] on button "Next" at bounding box center [622, 162] width 58 height 22
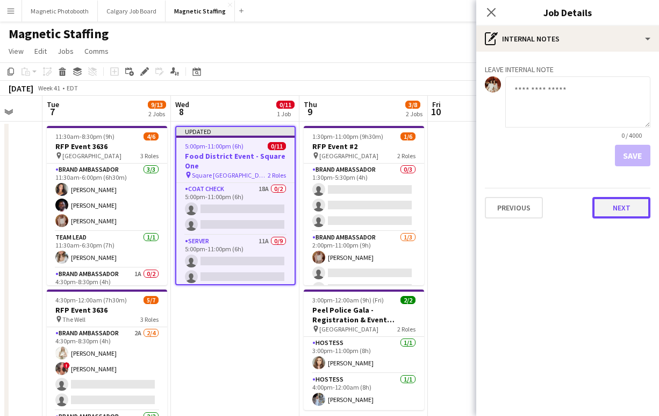
click at [624, 217] on button "Next" at bounding box center [622, 208] width 58 height 22
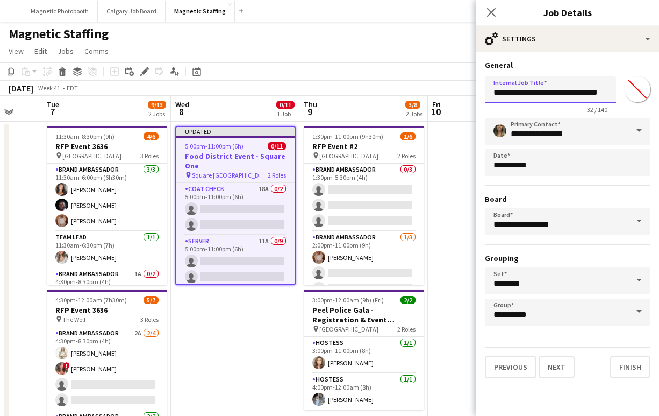
drag, startPoint x: 576, startPoint y: 89, endPoint x: 682, endPoint y: 93, distance: 106.0
click at [659, 93] on html "Menu Boards Boards Boards All jobs Status Workforce Workforce My Workforce Recr…" at bounding box center [329, 321] width 659 height 643
type input "**********"
click at [564, 364] on button "Next" at bounding box center [557, 367] width 36 height 22
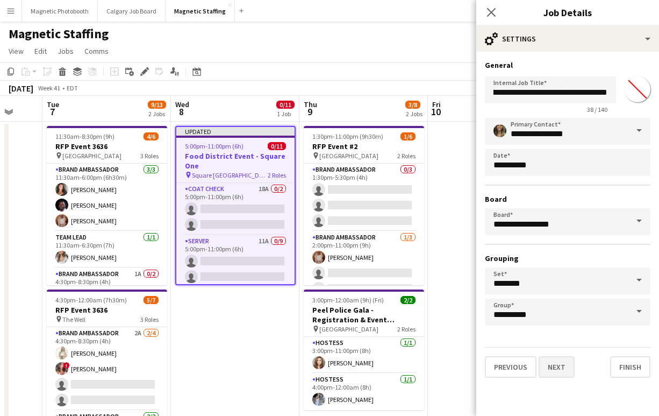
scroll to position [0, 0]
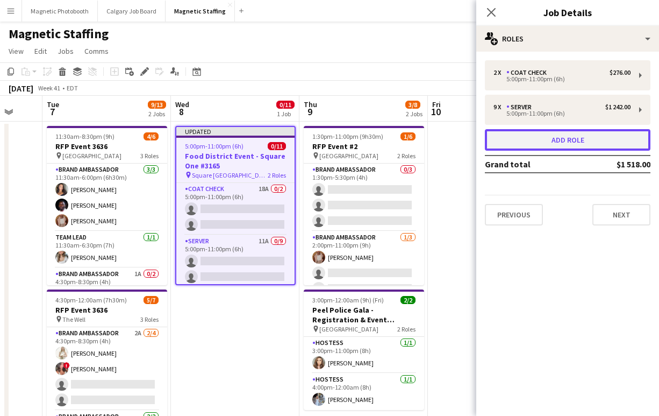
click at [587, 141] on button "Add role" at bounding box center [568, 140] width 166 height 22
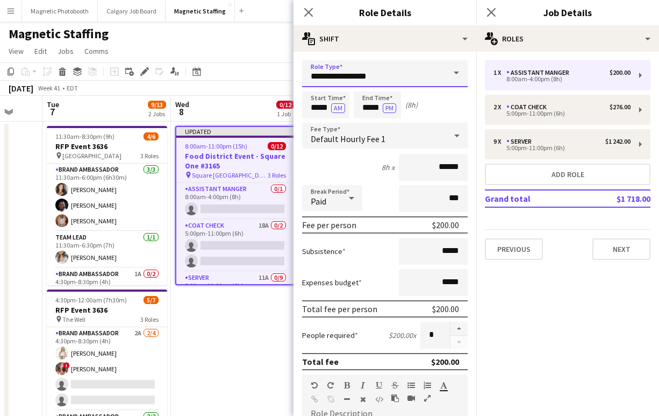
drag, startPoint x: 416, startPoint y: 76, endPoint x: 271, endPoint y: 76, distance: 145.2
click at [271, 76] on body "Menu Boards Boards Boards All jobs Status Workforce Workforce My Workforce Recr…" at bounding box center [329, 321] width 659 height 643
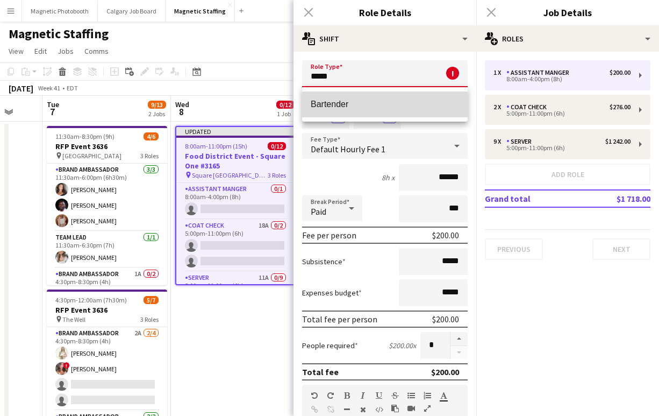
click at [329, 99] on span "Bartender" at bounding box center [385, 104] width 148 height 10
type input "*********"
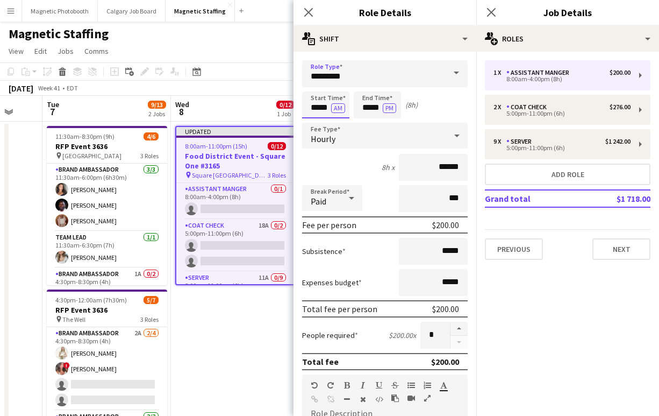
click at [316, 108] on input "*****" at bounding box center [325, 104] width 47 height 27
type input "*****"
click at [342, 109] on button "AM" at bounding box center [338, 108] width 14 height 10
click at [369, 108] on input "*****" at bounding box center [377, 104] width 47 height 27
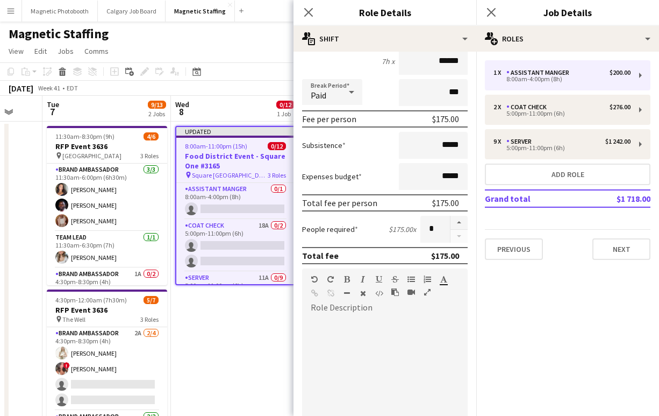
scroll to position [121, 0]
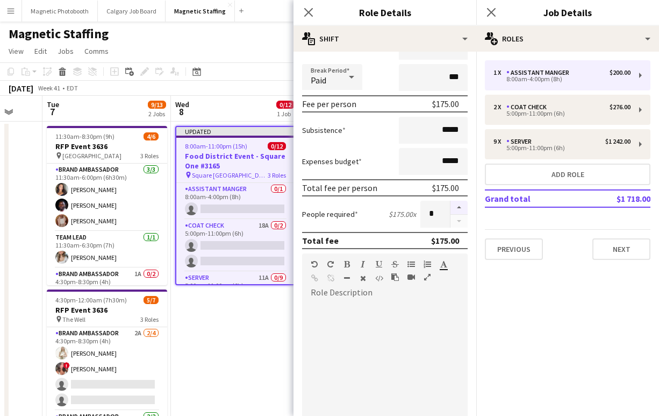
type input "*****"
click at [462, 208] on button "button" at bounding box center [459, 208] width 17 height 14
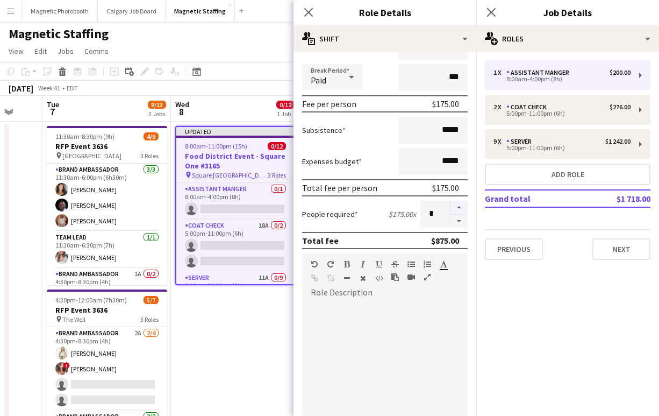
click at [462, 208] on button "button" at bounding box center [459, 208] width 17 height 14
type input "*"
click at [386, 298] on div at bounding box center [385, 362] width 166 height 137
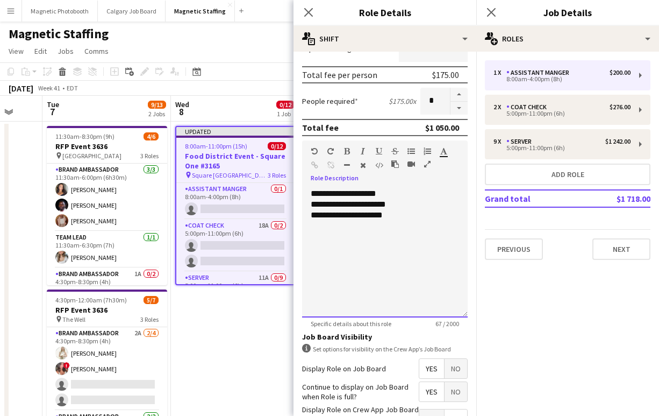
scroll to position [312, 0]
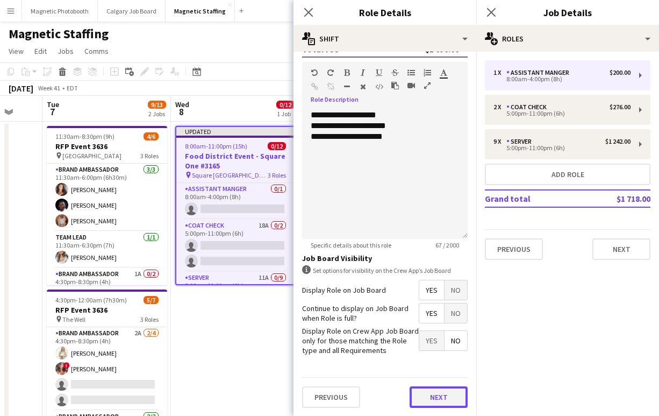
click at [449, 395] on button "Next" at bounding box center [439, 397] width 58 height 22
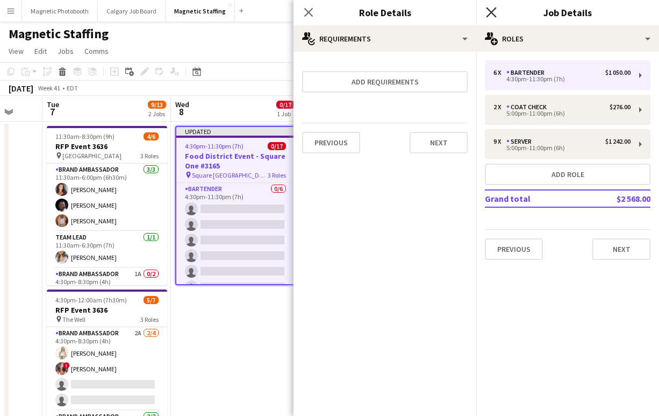
click at [491, 14] on icon "Close pop-in" at bounding box center [491, 12] width 10 height 10
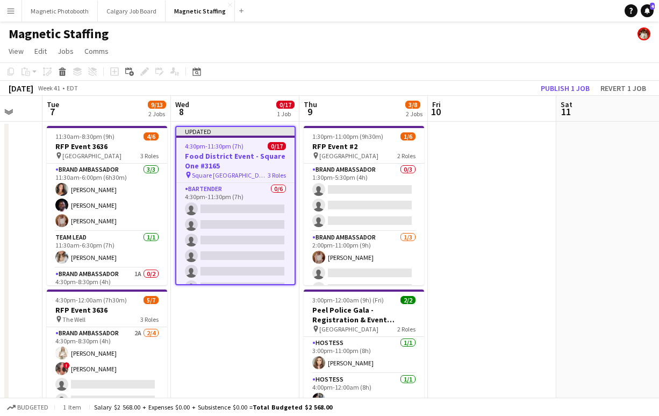
click at [556, 97] on app-board-header-date "Fri 10" at bounding box center [492, 109] width 129 height 26
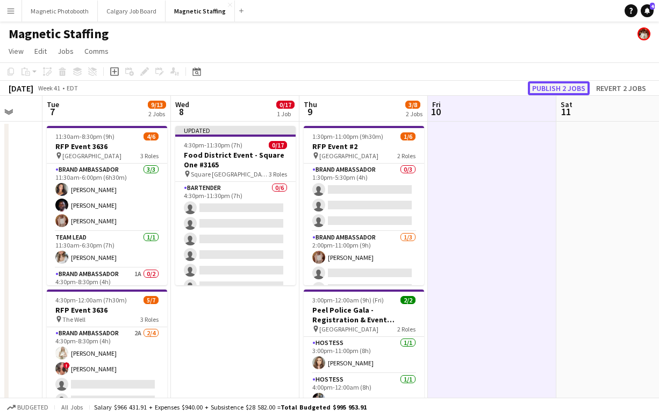
click at [554, 85] on button "Publish 2 jobs" at bounding box center [559, 88] width 62 height 14
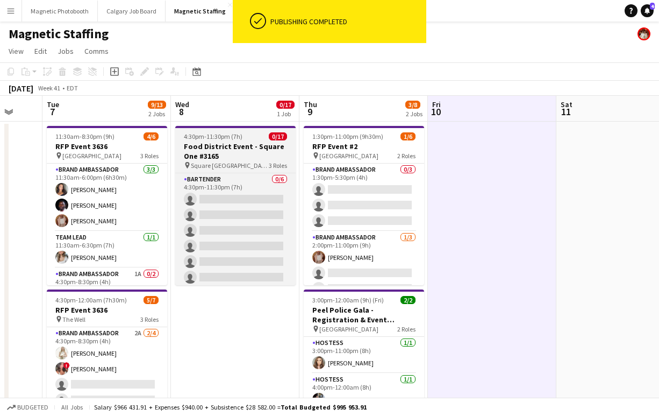
click at [246, 149] on h3 "Food District Event - Square One #3165" at bounding box center [235, 150] width 120 height 19
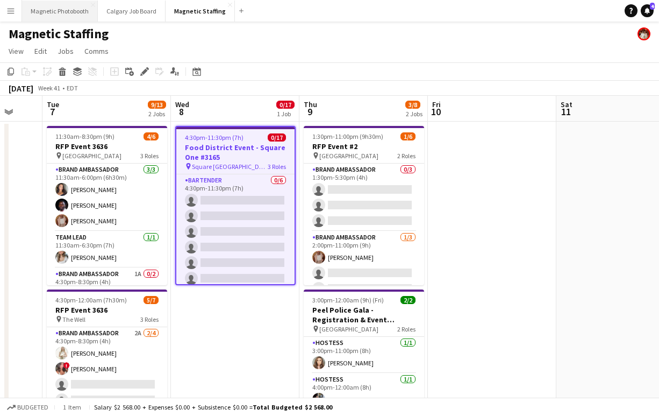
click at [69, 13] on button "Magnetic Photobooth Close" at bounding box center [60, 11] width 76 height 21
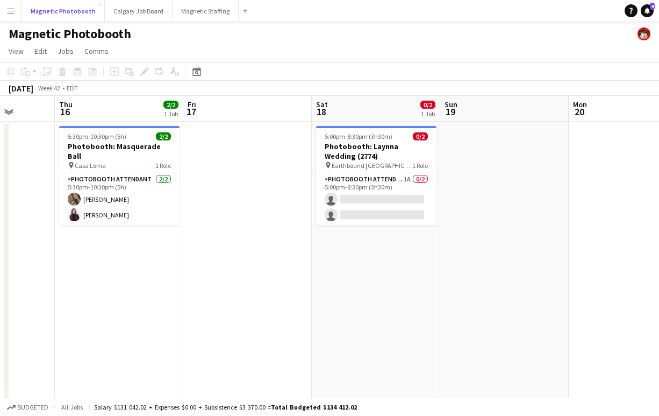
scroll to position [0, 331]
click at [254, 138] on app-date-cell at bounding box center [247, 334] width 129 height 424
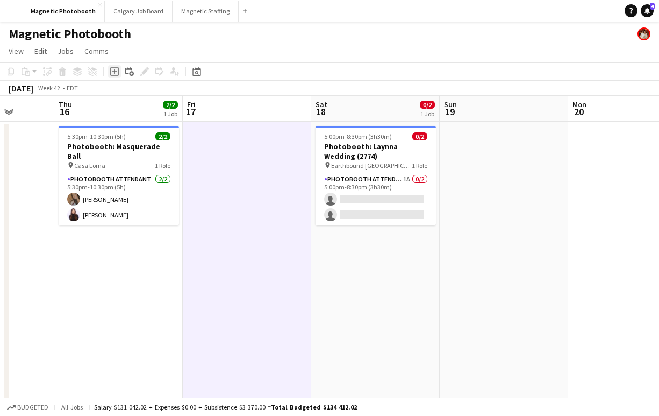
click at [116, 74] on icon "Add job" at bounding box center [114, 71] width 9 height 9
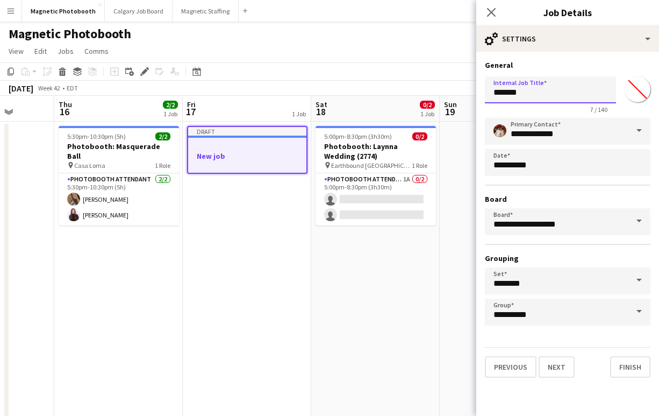
drag, startPoint x: 561, startPoint y: 95, endPoint x: 424, endPoint y: 92, distance: 137.1
click at [424, 92] on body "Menu Boards Boards Boards All jobs Status Workforce Workforce My Workforce Recr…" at bounding box center [329, 282] width 659 height 564
type input "**********"
click at [556, 361] on button "Next" at bounding box center [557, 367] width 36 height 22
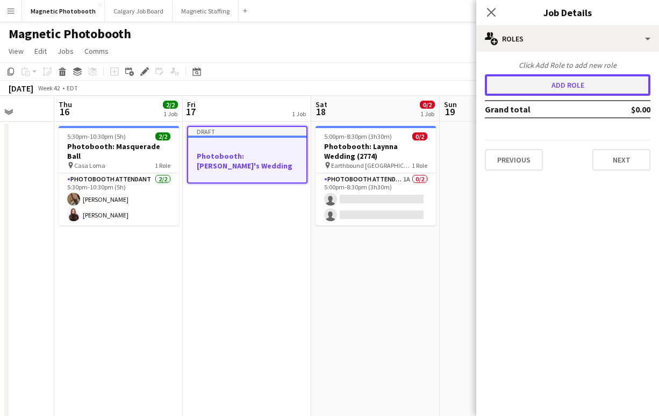
click at [519, 80] on button "Add role" at bounding box center [568, 85] width 166 height 22
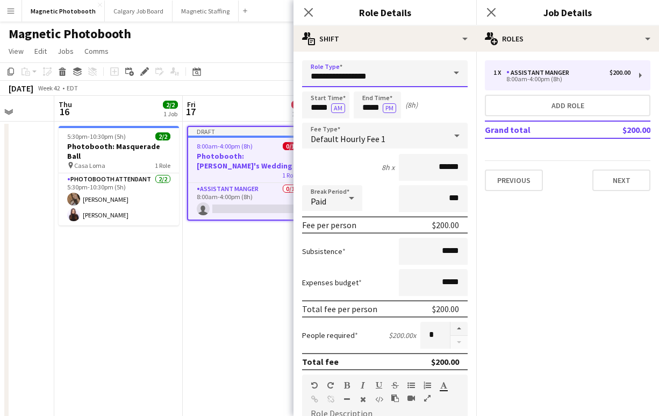
drag, startPoint x: 362, startPoint y: 76, endPoint x: 248, endPoint y: 67, distance: 114.3
click at [252, 72] on body "Menu Boards Boards Boards All jobs Status Workforce Workforce My Workforce Recr…" at bounding box center [329, 282] width 659 height 564
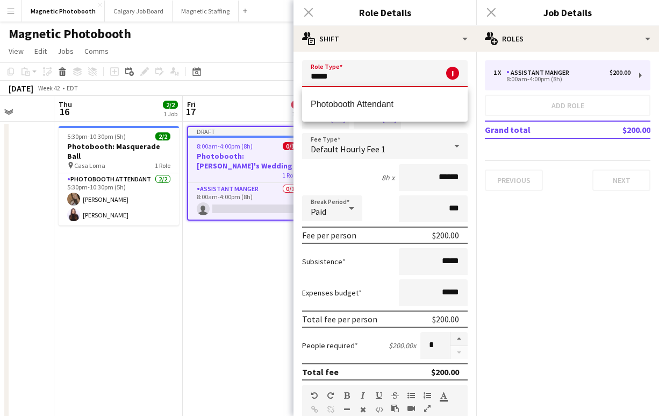
click at [324, 105] on span "Photobooth Attendant" at bounding box center [385, 104] width 148 height 10
type input "**********"
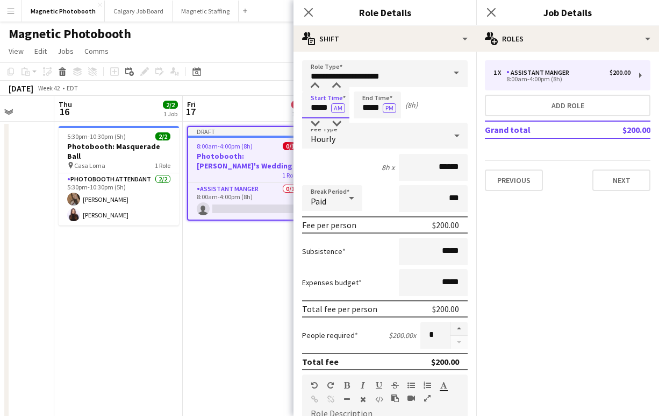
click at [317, 108] on input "*****" at bounding box center [325, 104] width 47 height 27
type input "*****"
click at [343, 108] on button "AM" at bounding box center [338, 108] width 14 height 10
click at [372, 110] on input "*****" at bounding box center [377, 104] width 47 height 27
type input "*****"
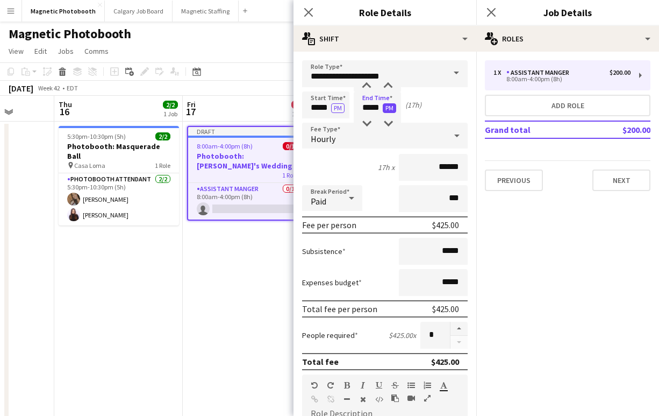
click at [390, 110] on button "PM" at bounding box center [389, 108] width 13 height 10
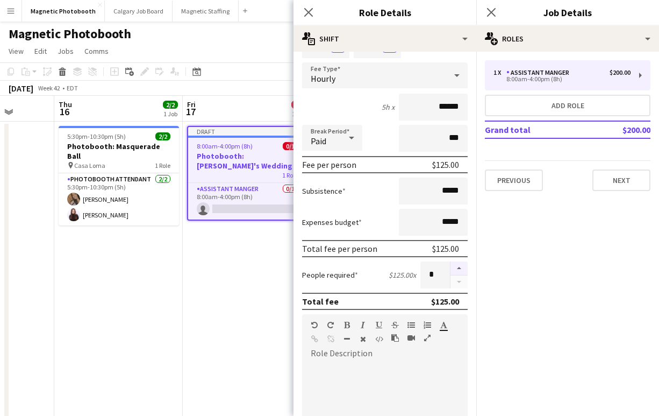
scroll to position [70, 0]
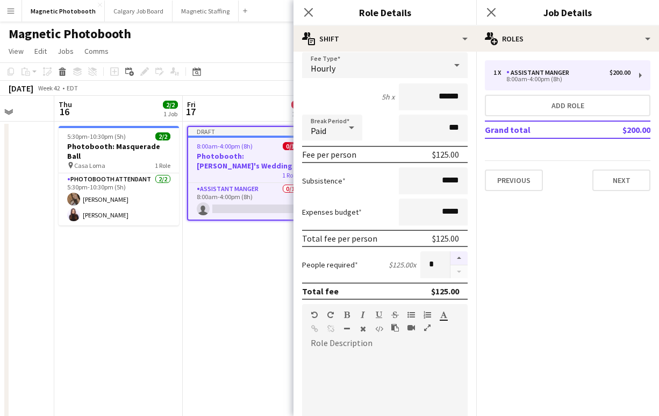
click at [464, 256] on button "button" at bounding box center [459, 258] width 17 height 14
type input "*"
click at [377, 356] on div at bounding box center [385, 416] width 166 height 129
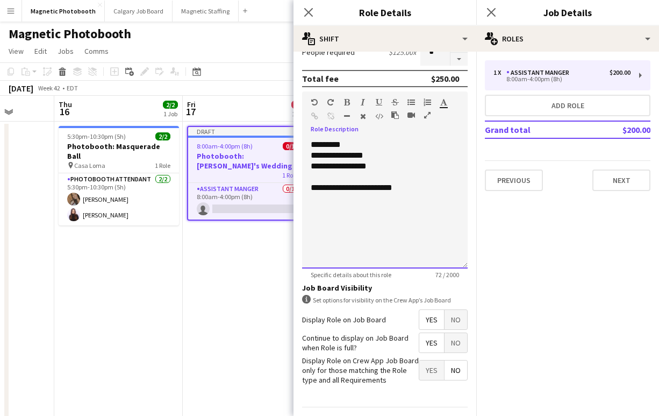
scroll to position [303, 0]
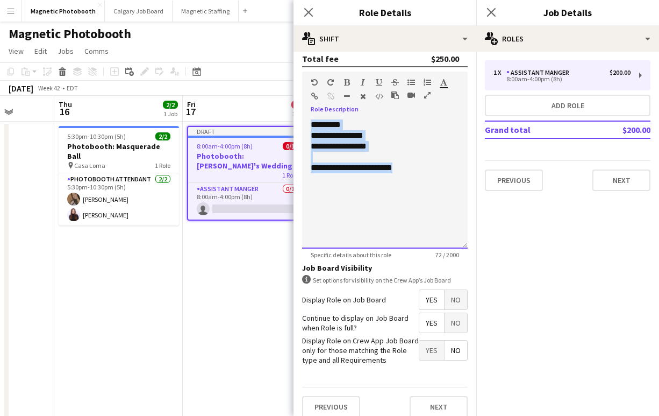
drag, startPoint x: 391, startPoint y: 165, endPoint x: 307, endPoint y: 121, distance: 95.2
click at [307, 121] on div "**********" at bounding box center [385, 183] width 166 height 129
copy div "**********"
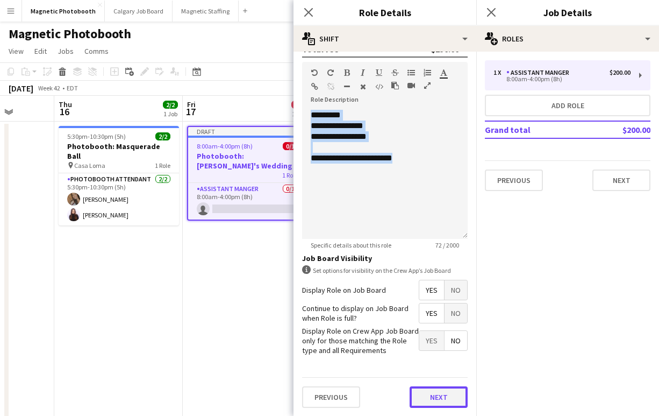
click at [425, 396] on button "Next" at bounding box center [439, 397] width 58 height 22
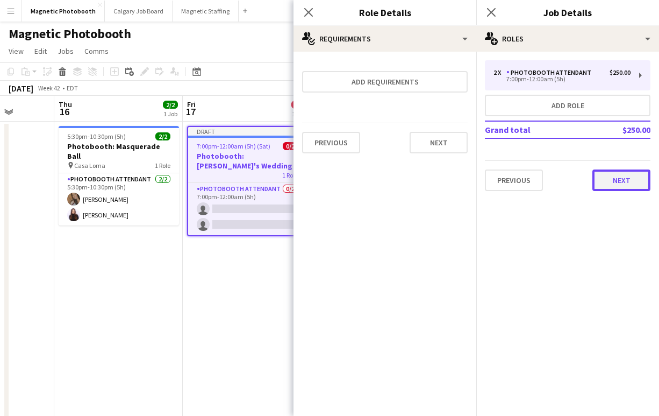
click at [615, 174] on button "Next" at bounding box center [622, 180] width 58 height 22
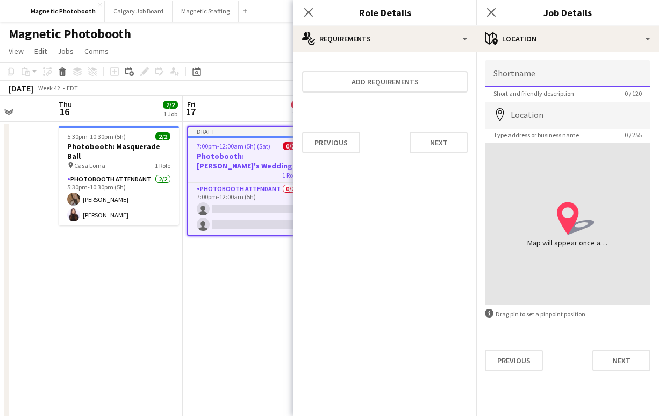
click at [537, 73] on input "Shortname" at bounding box center [568, 73] width 166 height 27
type input "**********"
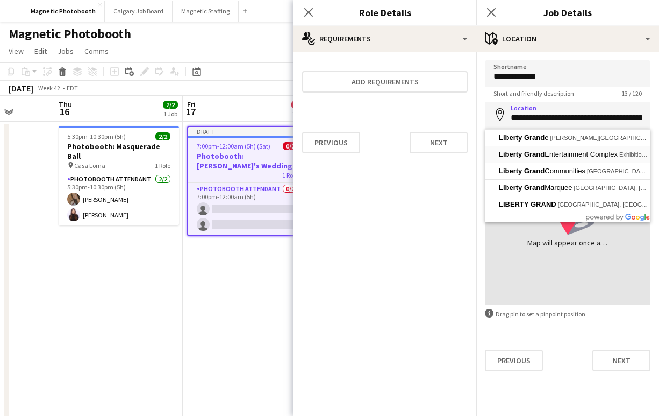
type input "**********"
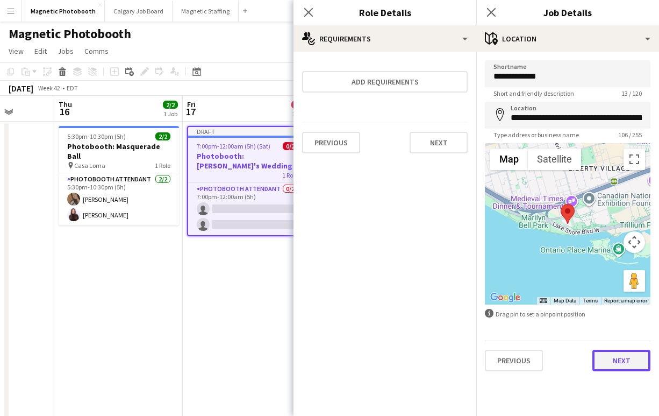
click at [613, 369] on button "Next" at bounding box center [622, 361] width 58 height 22
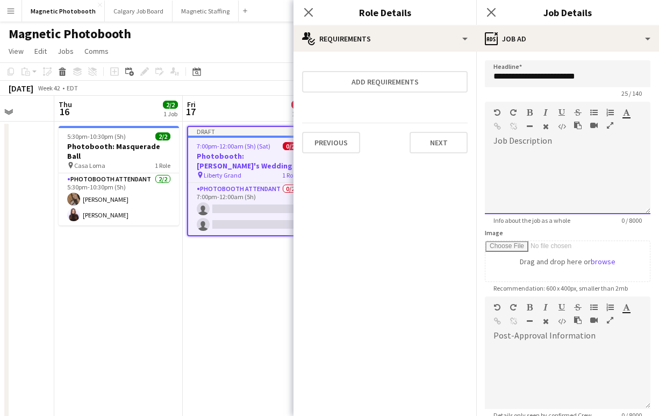
click at [555, 174] on div at bounding box center [568, 181] width 166 height 65
paste div
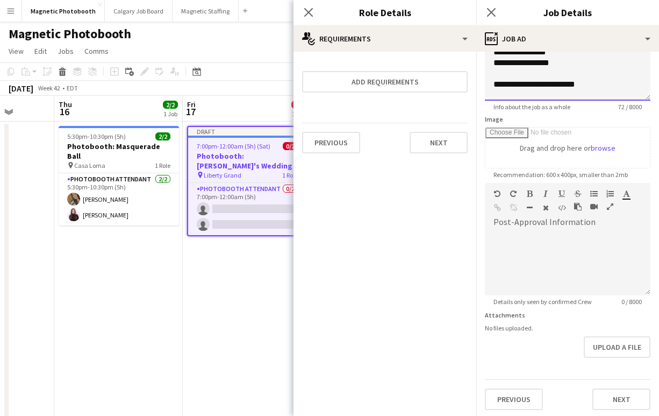
scroll to position [116, 0]
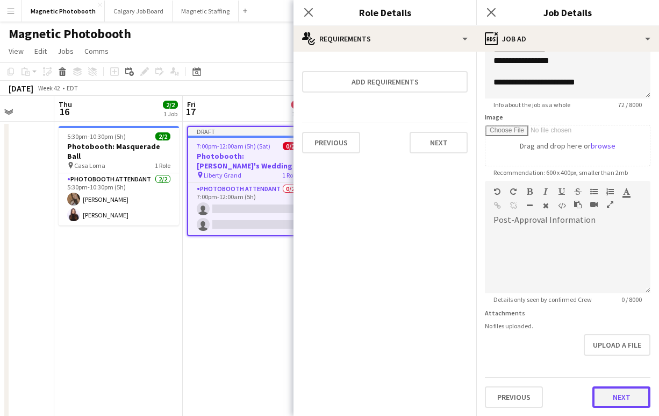
click at [618, 400] on button "Next" at bounding box center [622, 397] width 58 height 22
type input "*******"
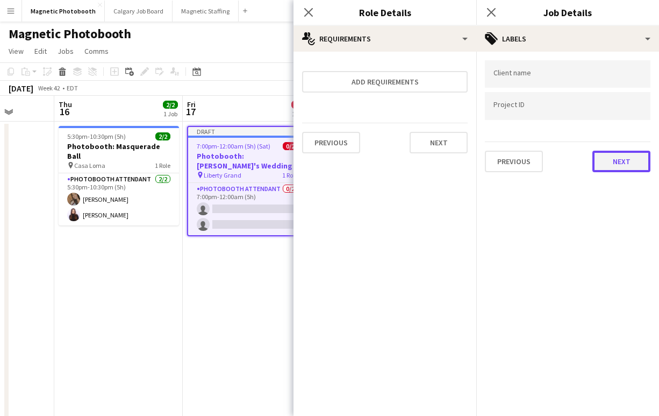
click at [619, 170] on button "Next" at bounding box center [622, 162] width 58 height 22
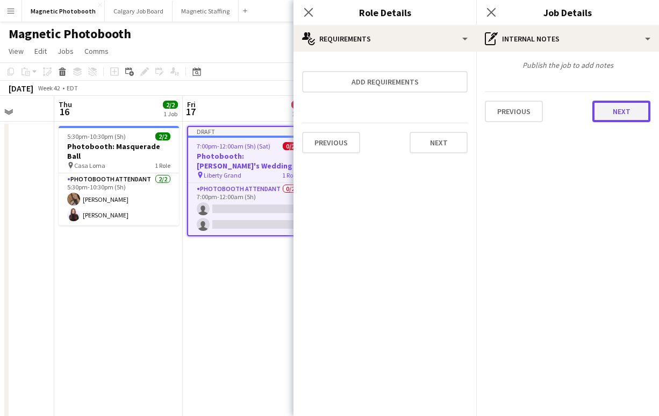
click at [625, 120] on button "Next" at bounding box center [622, 112] width 58 height 22
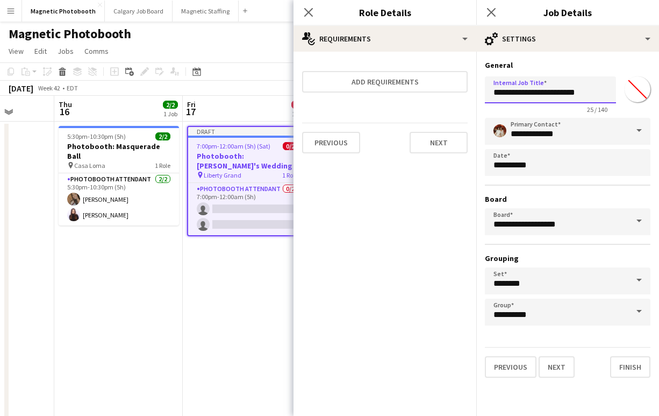
drag, startPoint x: 566, startPoint y: 96, endPoint x: 647, endPoint y: 95, distance: 81.7
click at [646, 95] on div "**********" at bounding box center [568, 92] width 166 height 41
type input "**********"
click at [559, 360] on button "Next" at bounding box center [557, 367] width 36 height 22
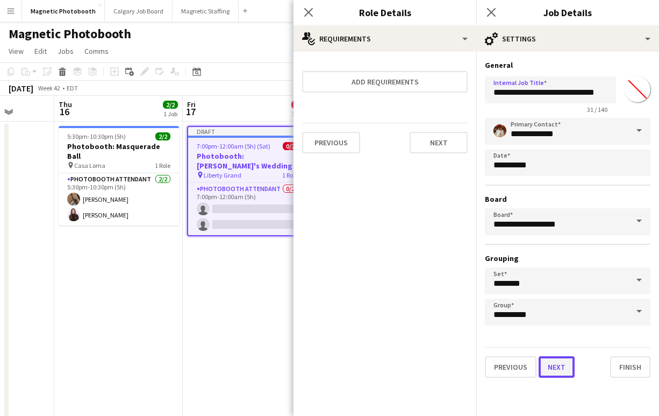
scroll to position [0, 0]
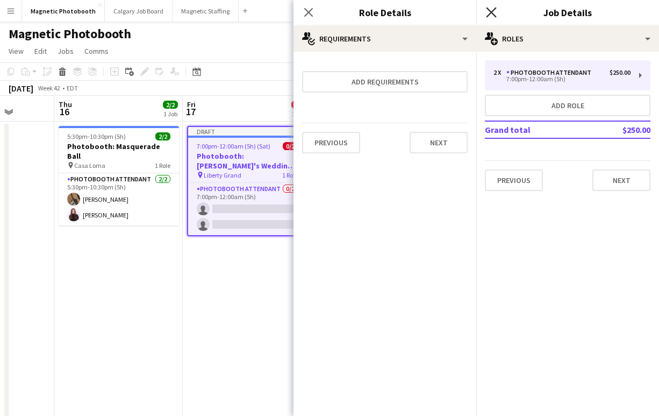
click at [487, 17] on icon at bounding box center [491, 12] width 10 height 10
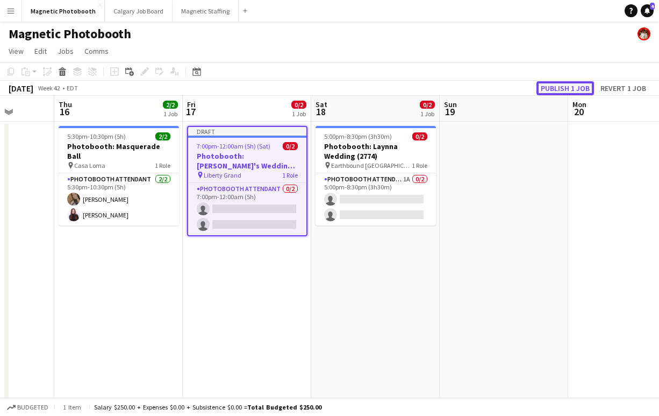
click at [572, 86] on button "Publish 1 job" at bounding box center [566, 88] width 58 height 14
